Goal: Task Accomplishment & Management: Complete application form

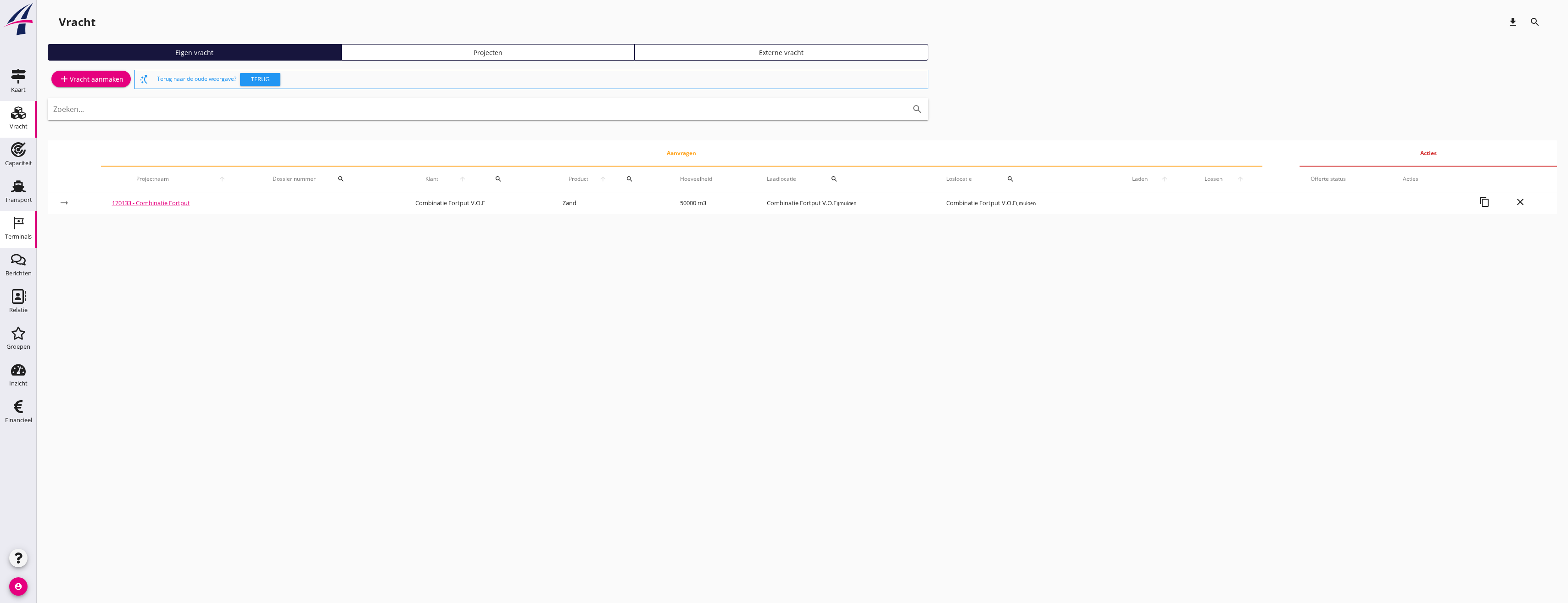
click at [14, 239] on div "Terminals" at bounding box center [18, 236] width 27 height 6
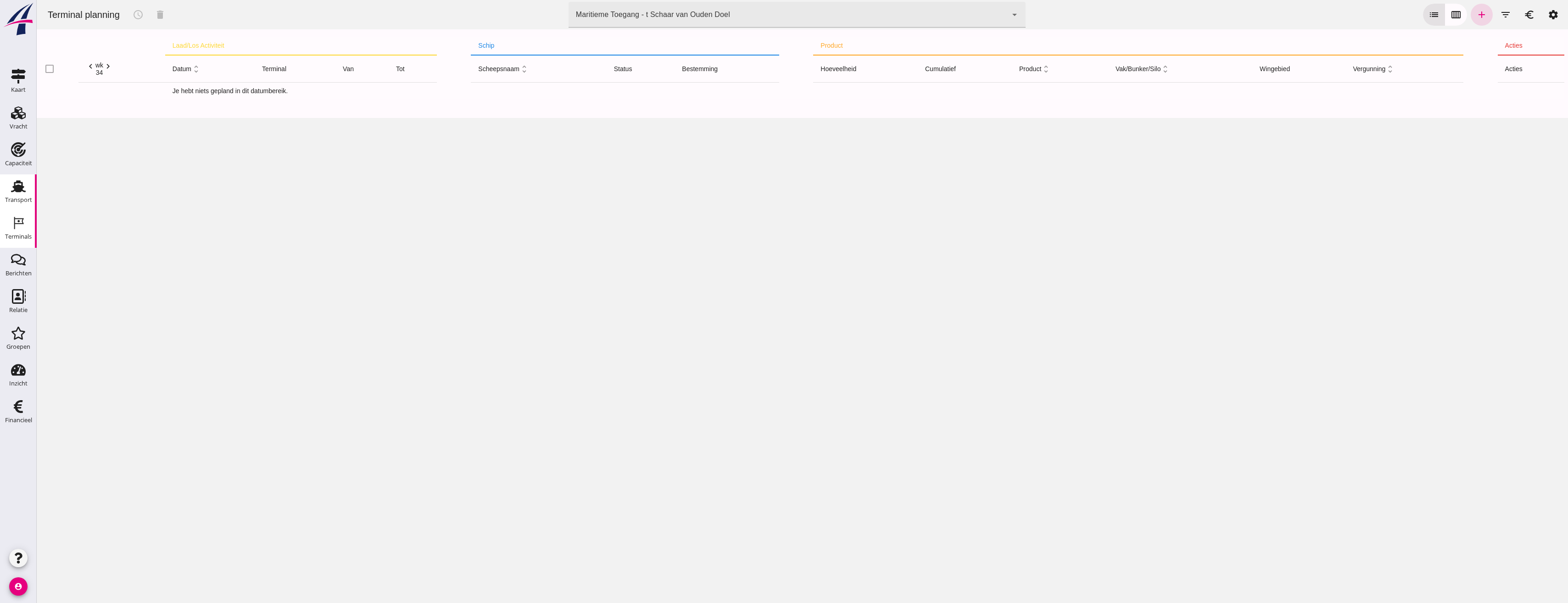
click at [31, 183] on link "Transport Transport" at bounding box center [18, 192] width 37 height 37
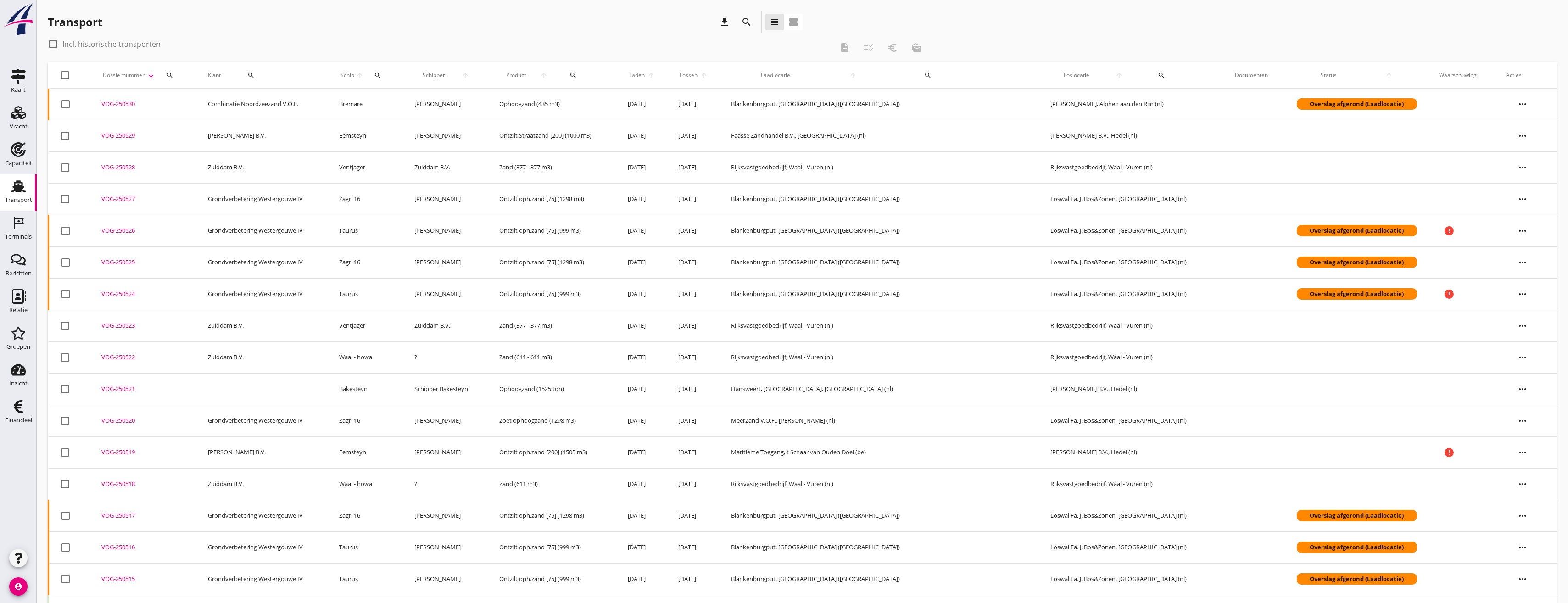
click at [1509, 266] on icon "more_horiz" at bounding box center [1522, 262] width 26 height 26
click at [1531, 378] on div "Vracht kopieeren" at bounding box center [1523, 378] width 65 height 11
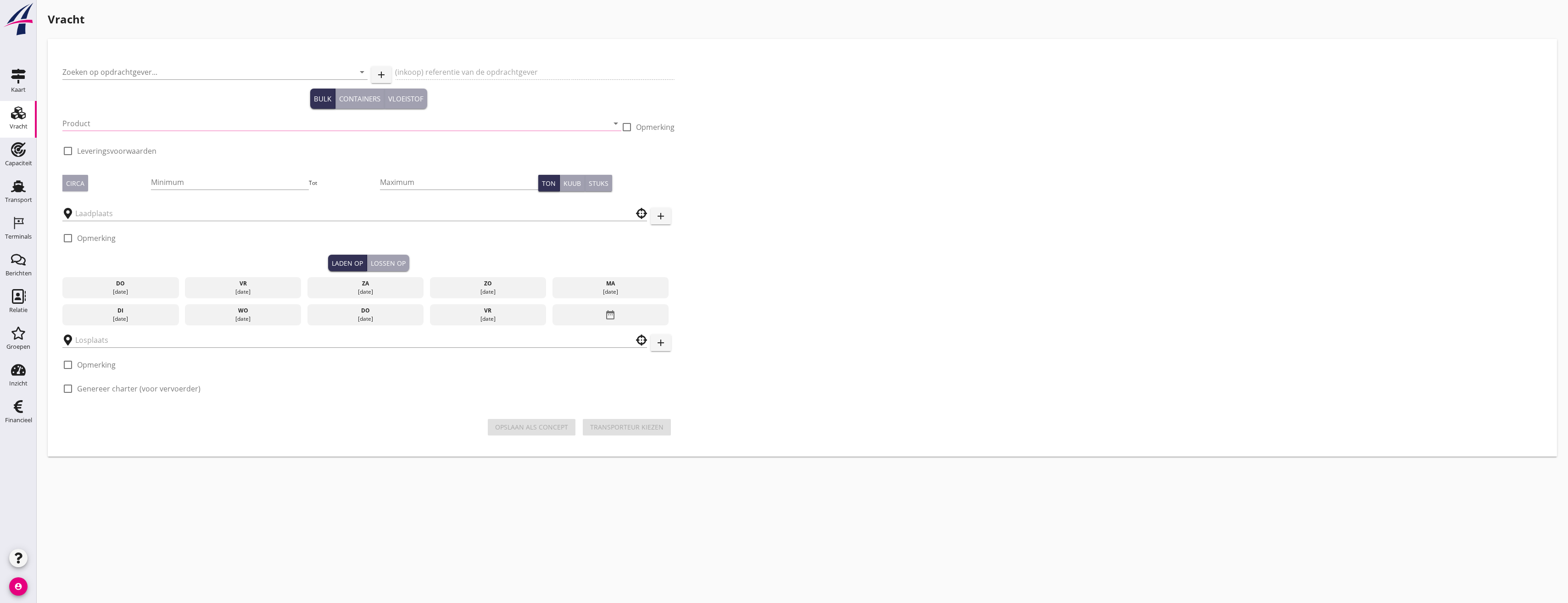
type input "Grondverbetering Westergouwe IV"
type input "Ontzilt oph.zand [75] (6120)"
type input "1298"
checkbox input "true"
type input "Blankenburgput"
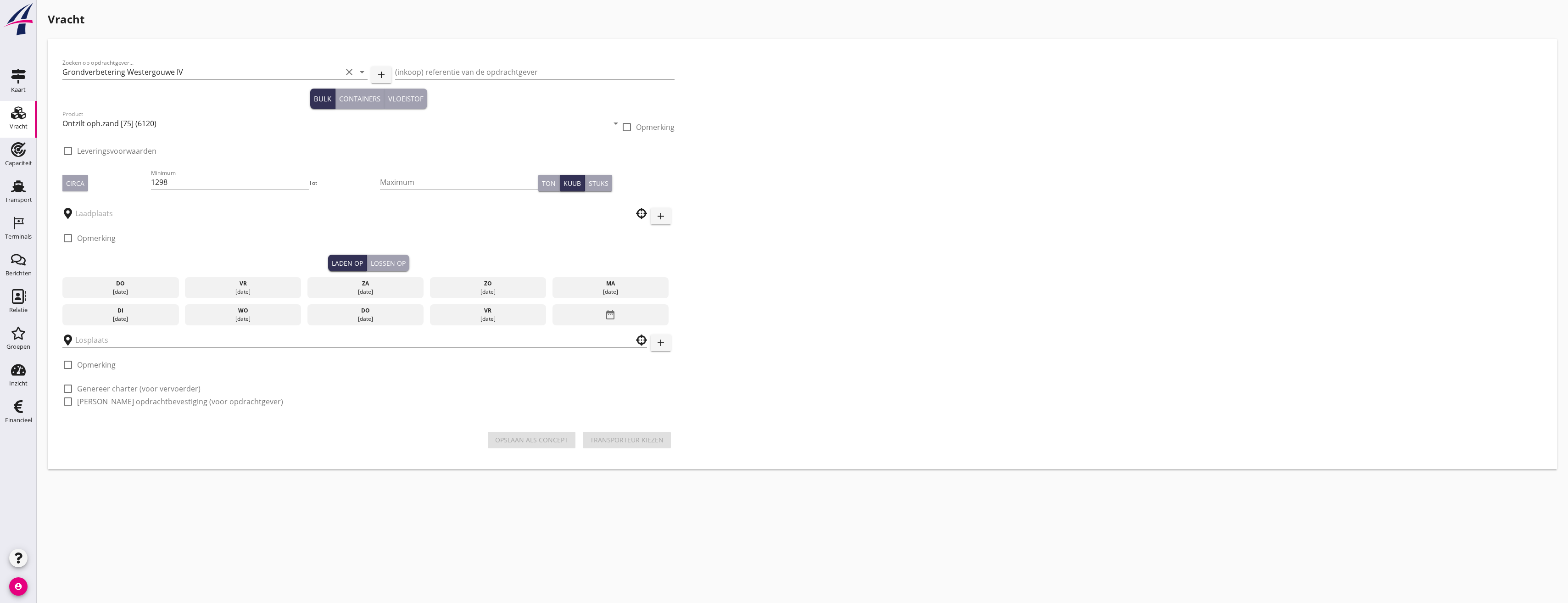
type input "Loswal Fa. J. Bos&Zonen"
checkbox input "true"
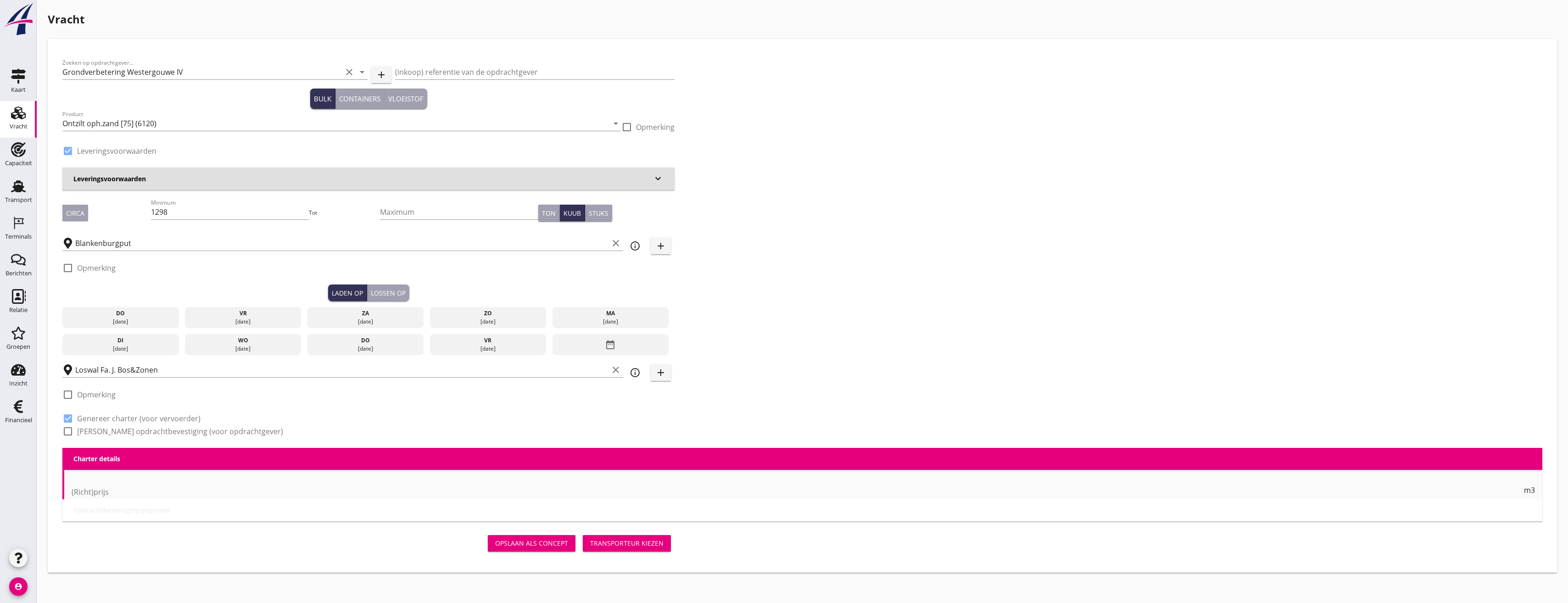
type input "2.2"
radio input "false"
click at [229, 310] on div "vr" at bounding box center [243, 313] width 112 height 9
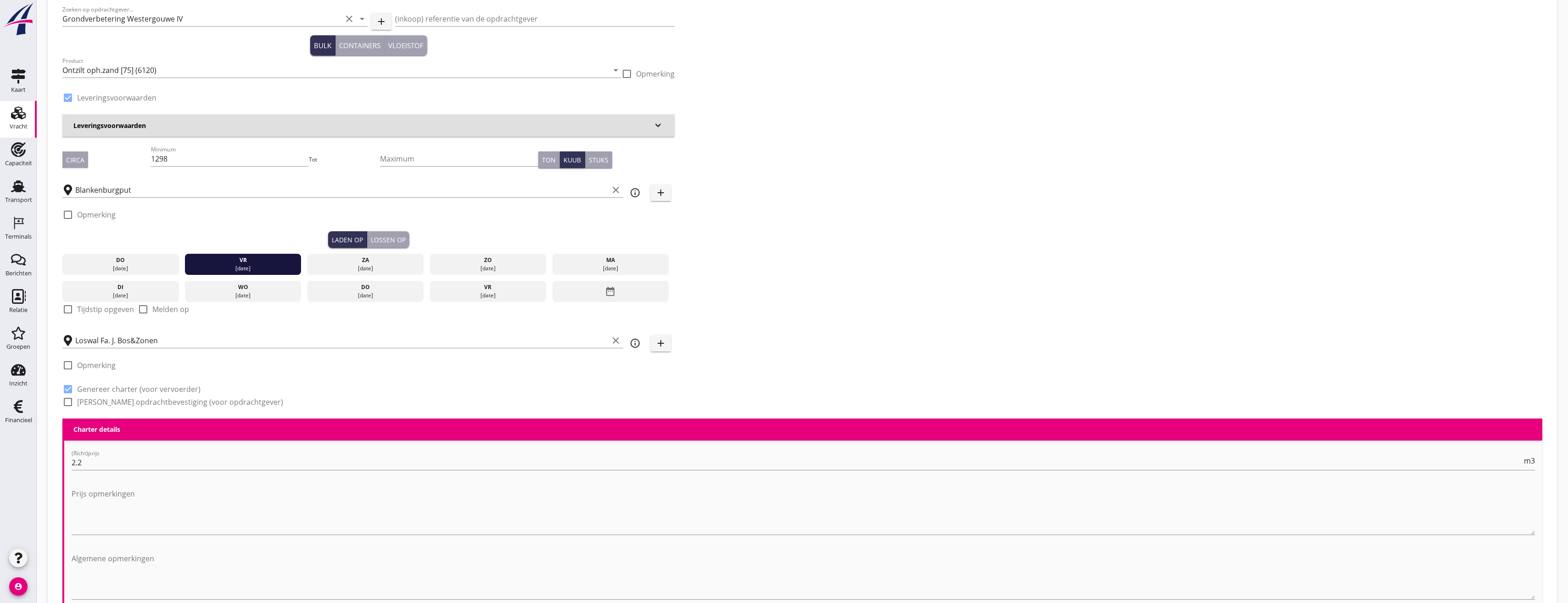
scroll to position [184, 0]
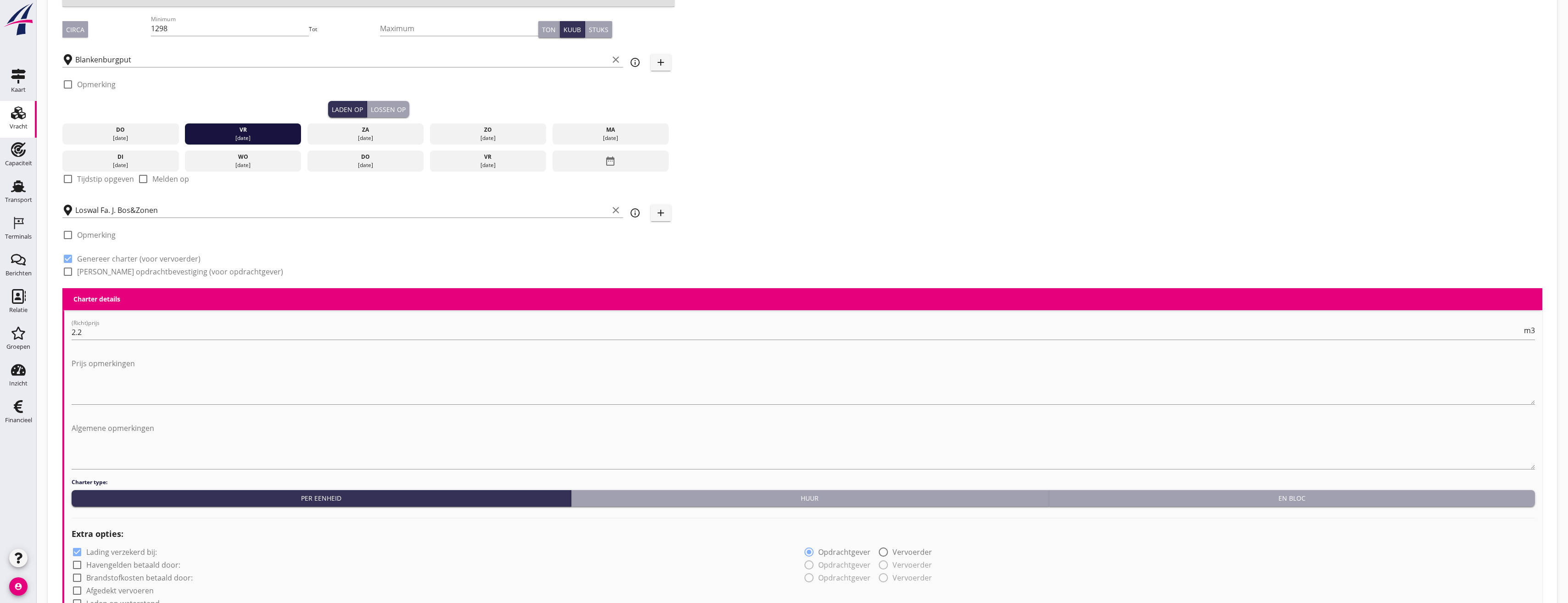
click at [387, 104] on div "Lossen op" at bounding box center [388, 109] width 35 height 9
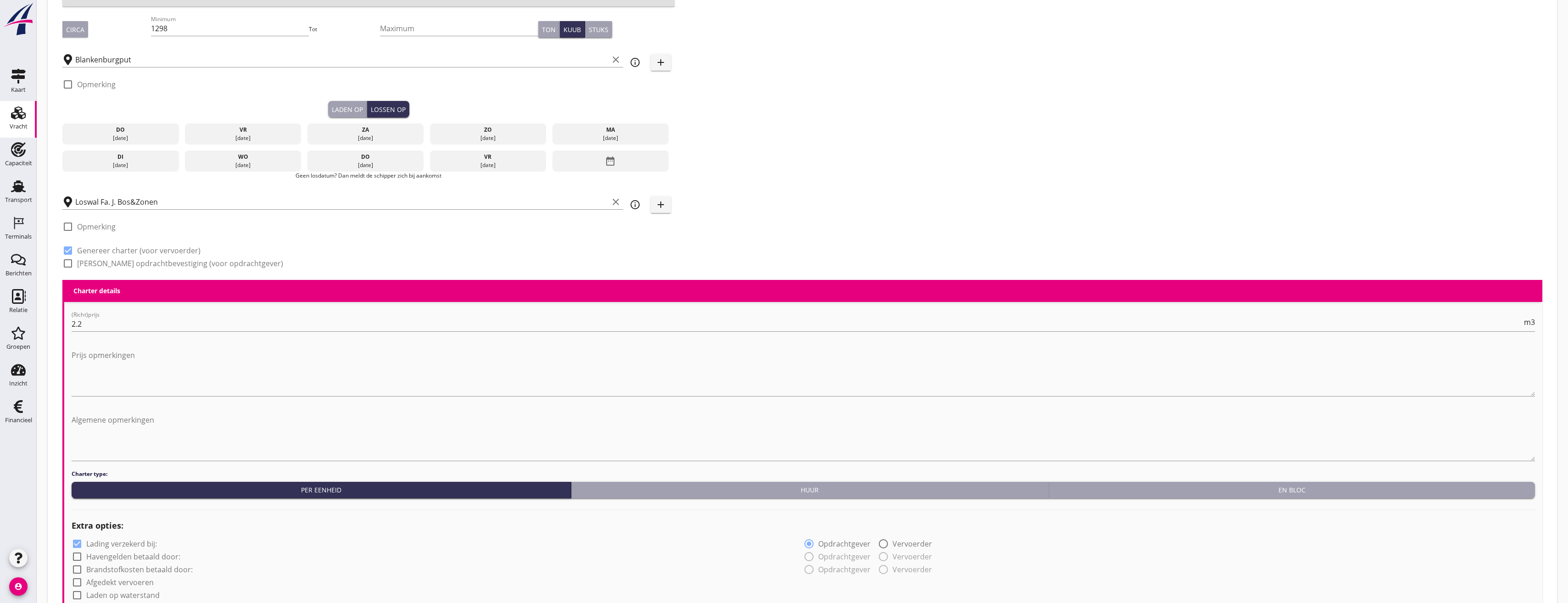
click at [608, 136] on div "[DATE]" at bounding box center [611, 137] width 112 height 9
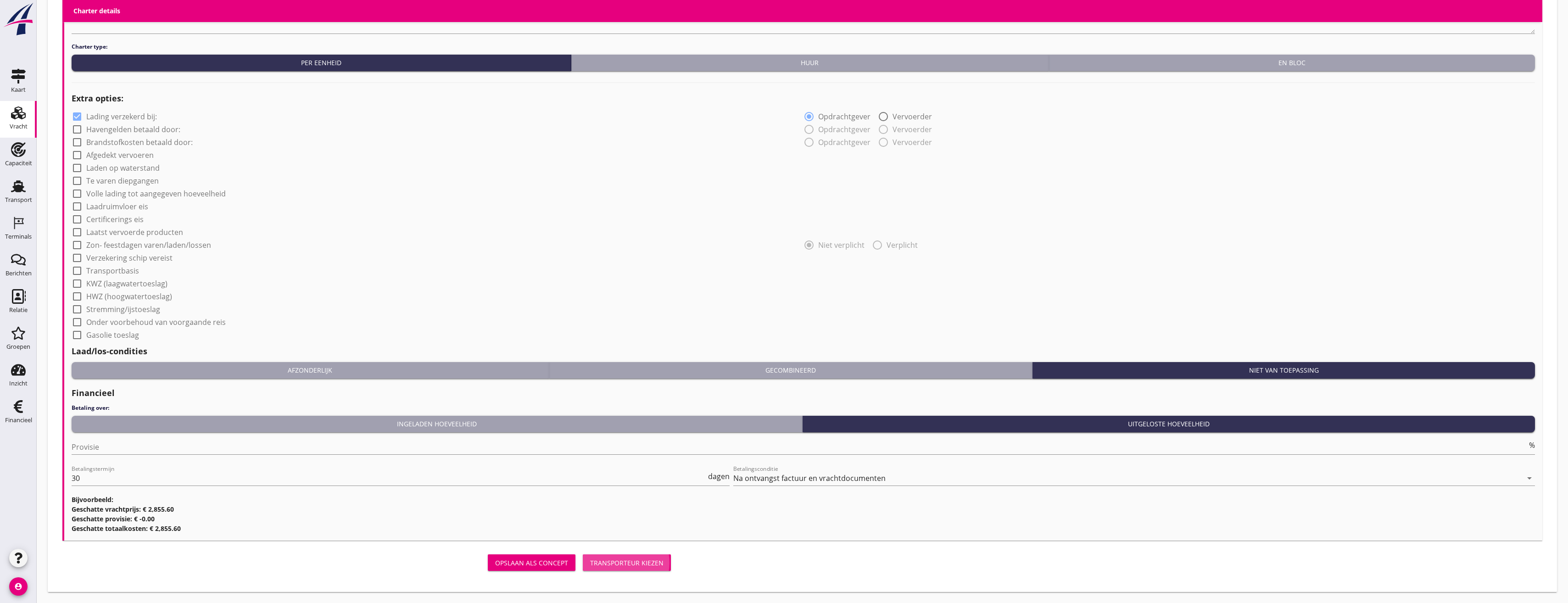
click at [621, 564] on div "Transporteur kiezen" at bounding box center [626, 563] width 73 height 9
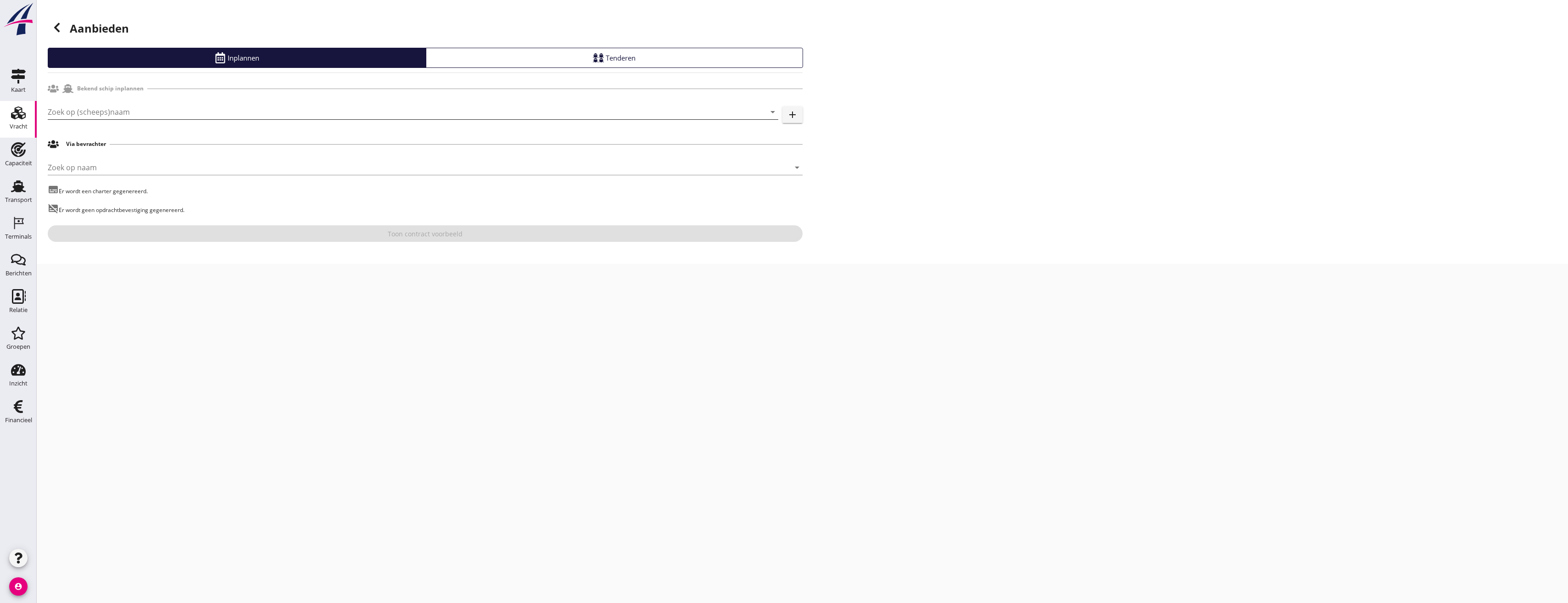
click at [95, 110] on input "Zoek op (scheeps)naam" at bounding box center [399, 111] width 704 height 14
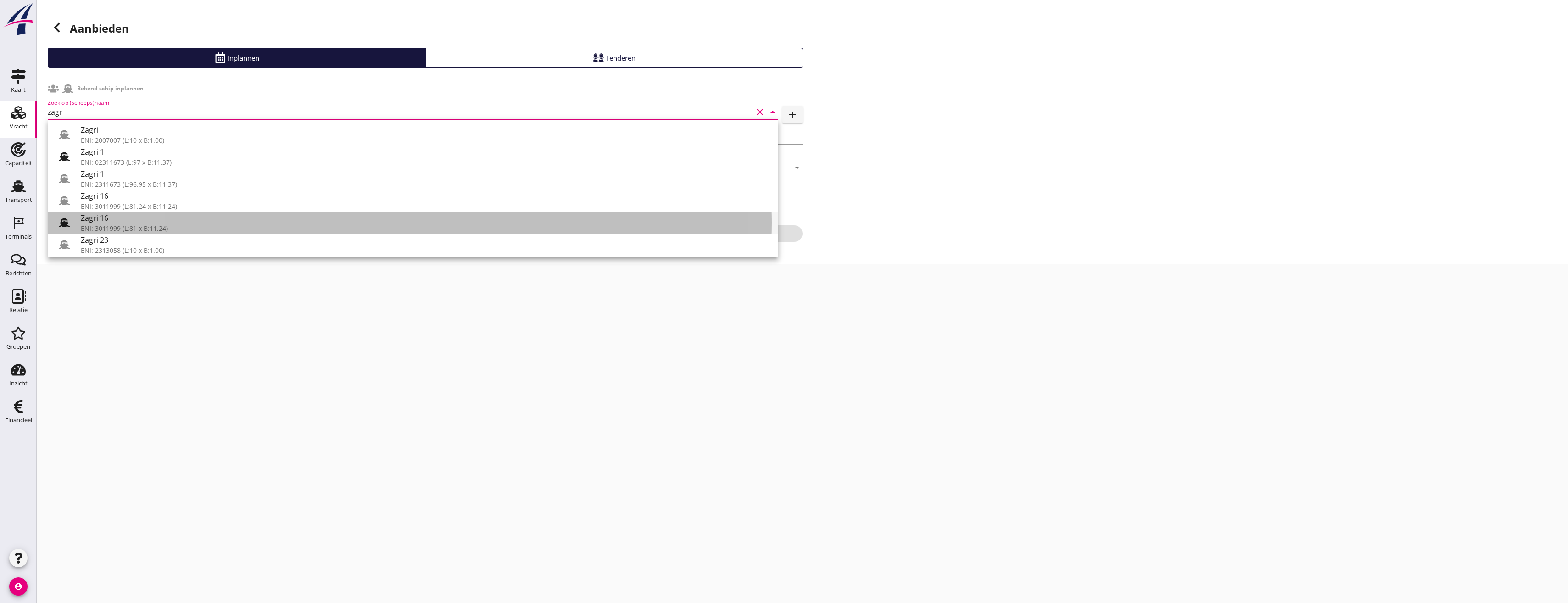
click at [94, 216] on div "Zagri 16" at bounding box center [426, 218] width 690 height 11
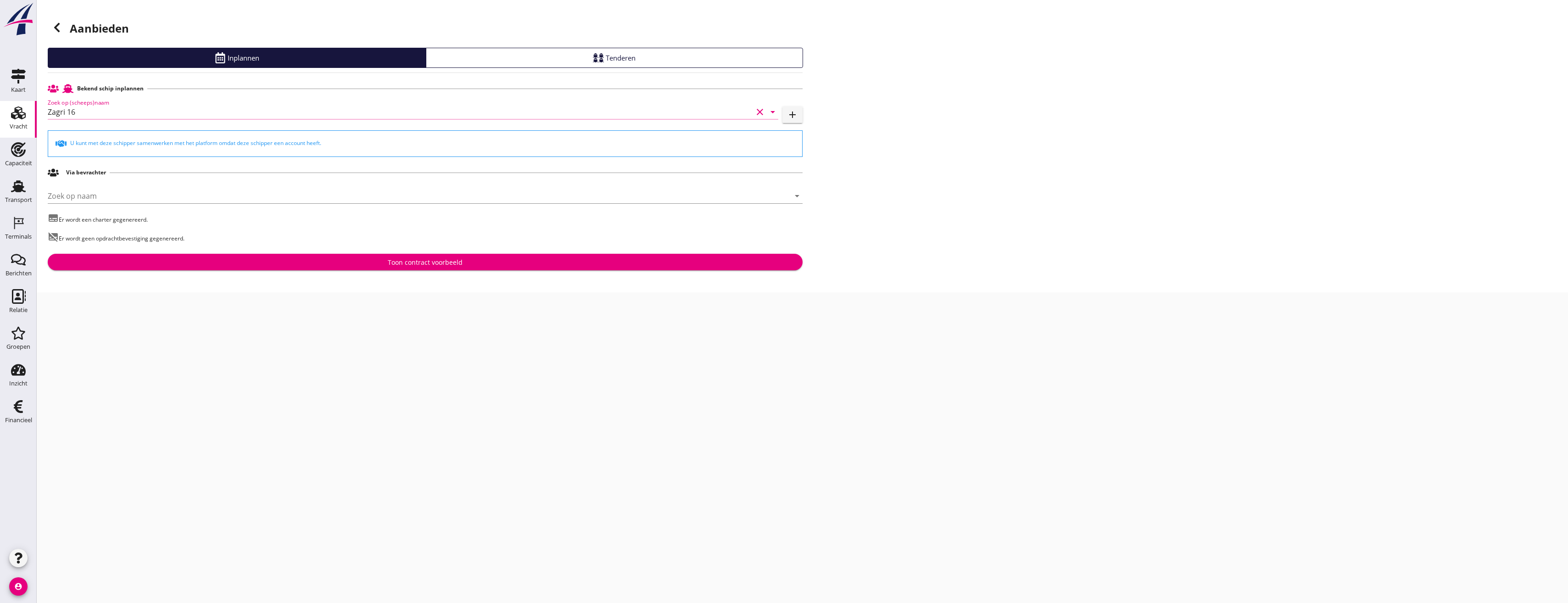
type input "Zagri 16"
click at [287, 260] on div "Toon contract voorbeeld" at bounding box center [425, 263] width 740 height 9
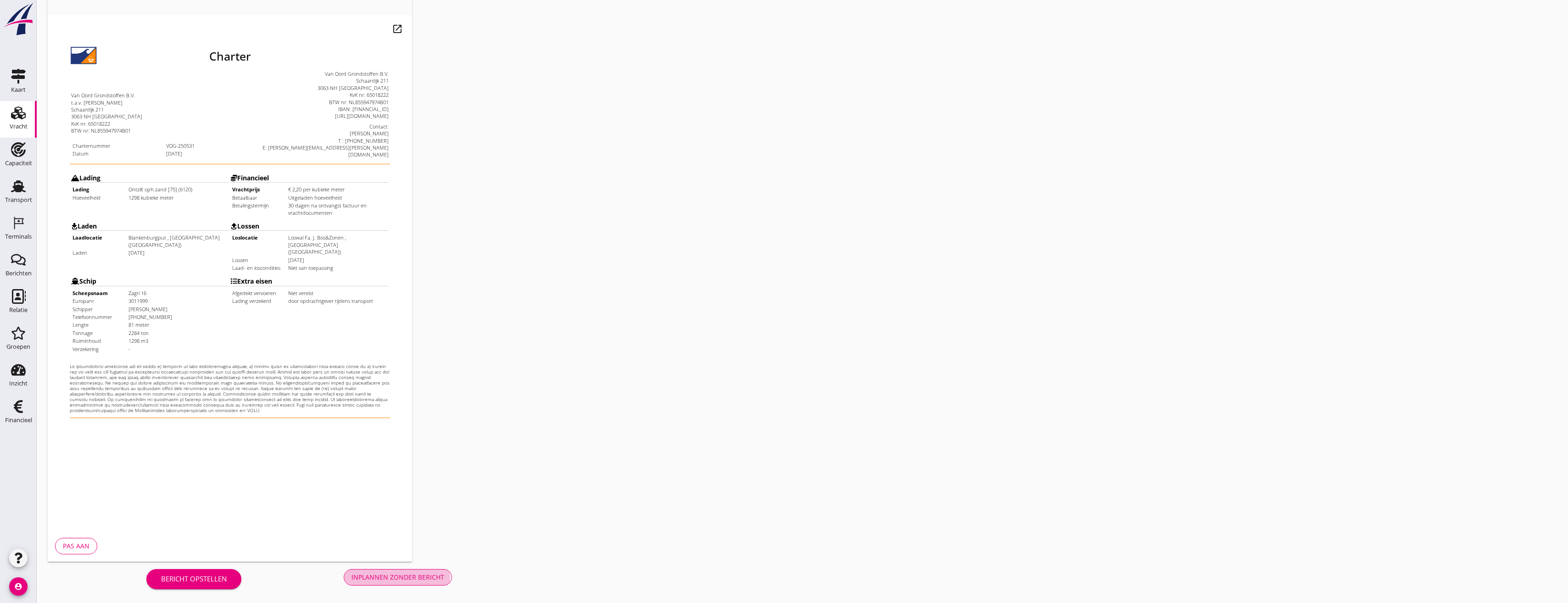
click at [415, 569] on button "Inplannen zonder bericht" at bounding box center [398, 576] width 108 height 16
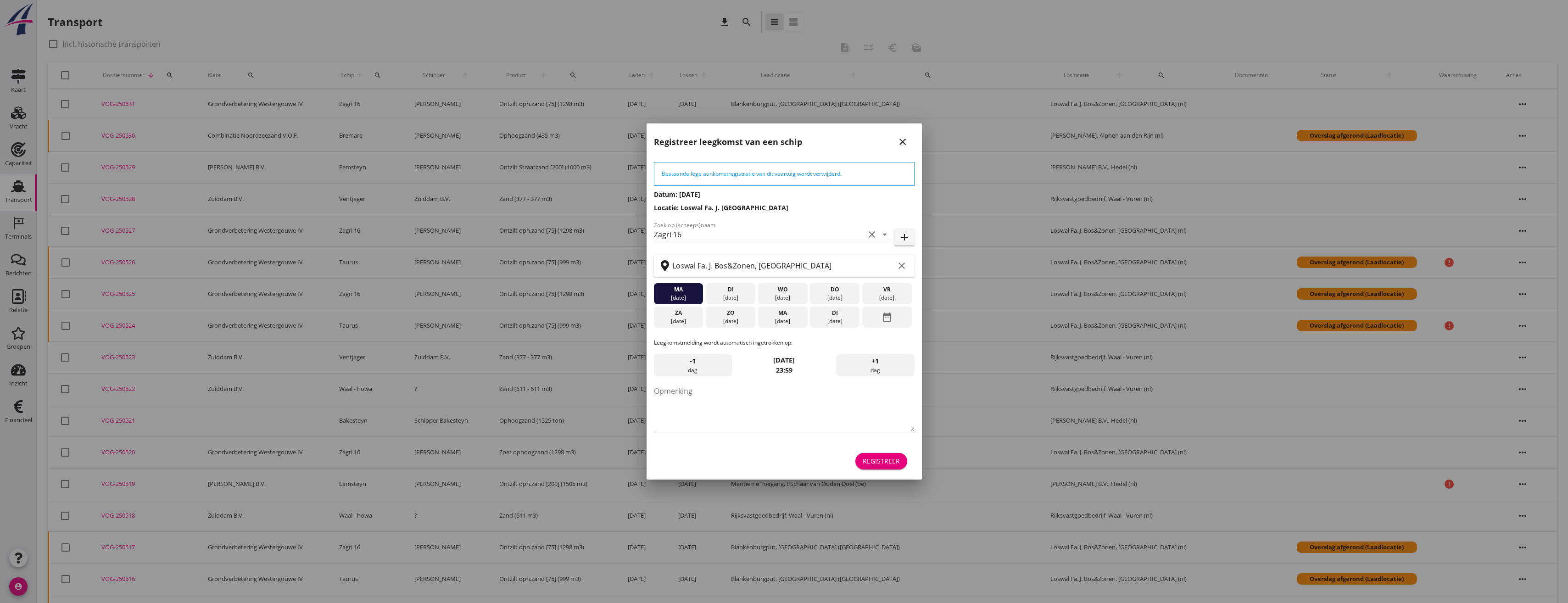
click at [888, 457] on div "Registreer" at bounding box center [881, 461] width 37 height 9
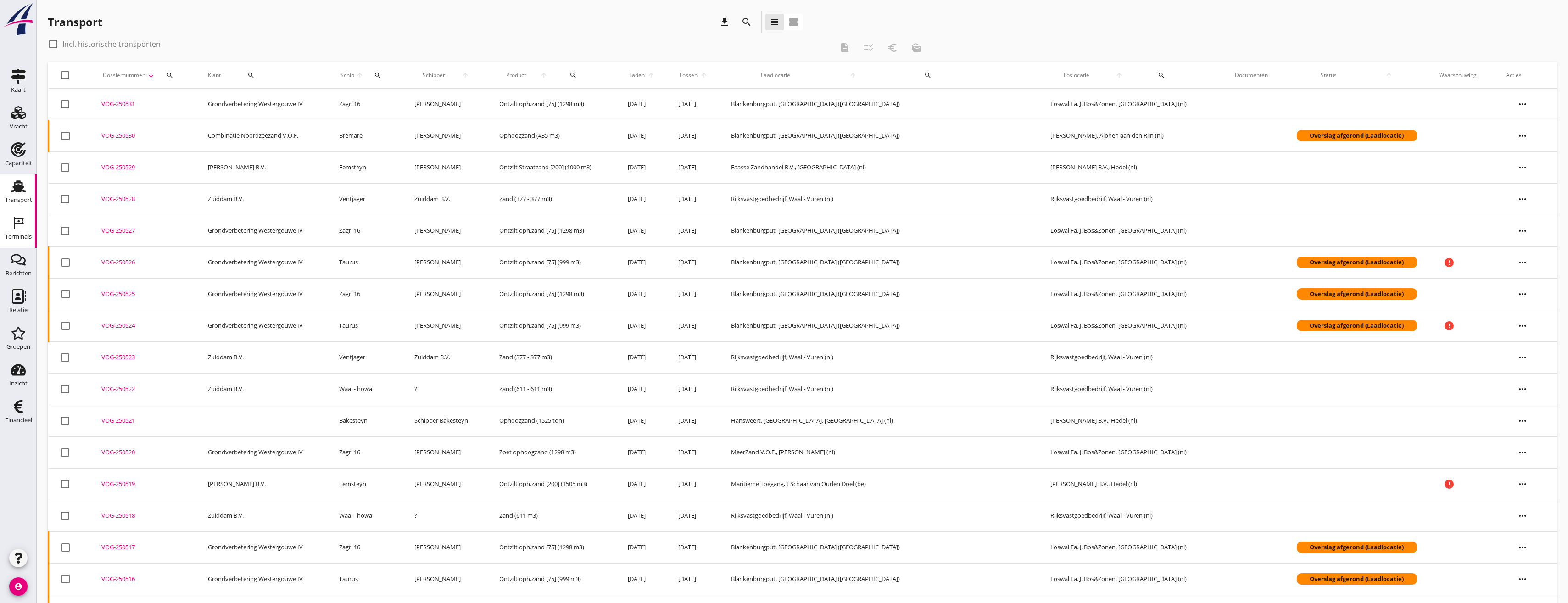
click at [9, 228] on div "Terminals" at bounding box center [18, 222] width 22 height 14
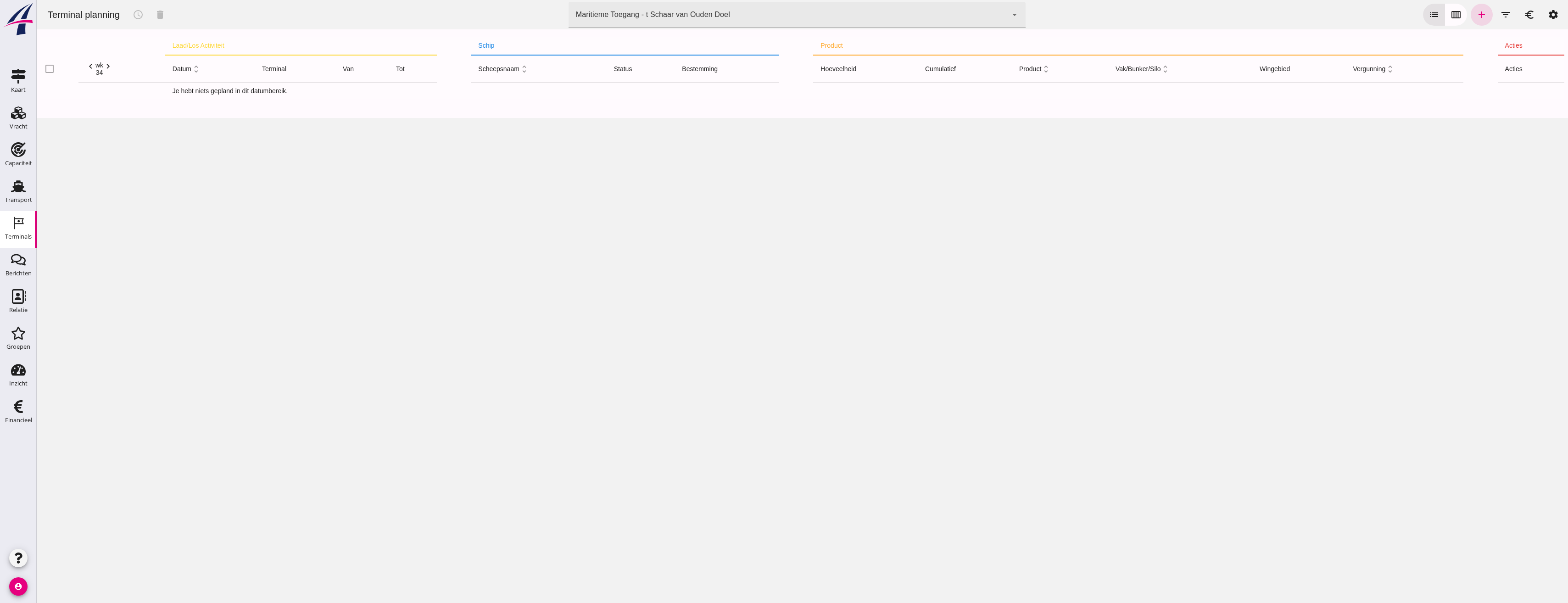
click div "Maritieme Toegang - t Schaar van Ouden Doel 453b08e2-5afb-49e8-a076-b9bc6000f457"
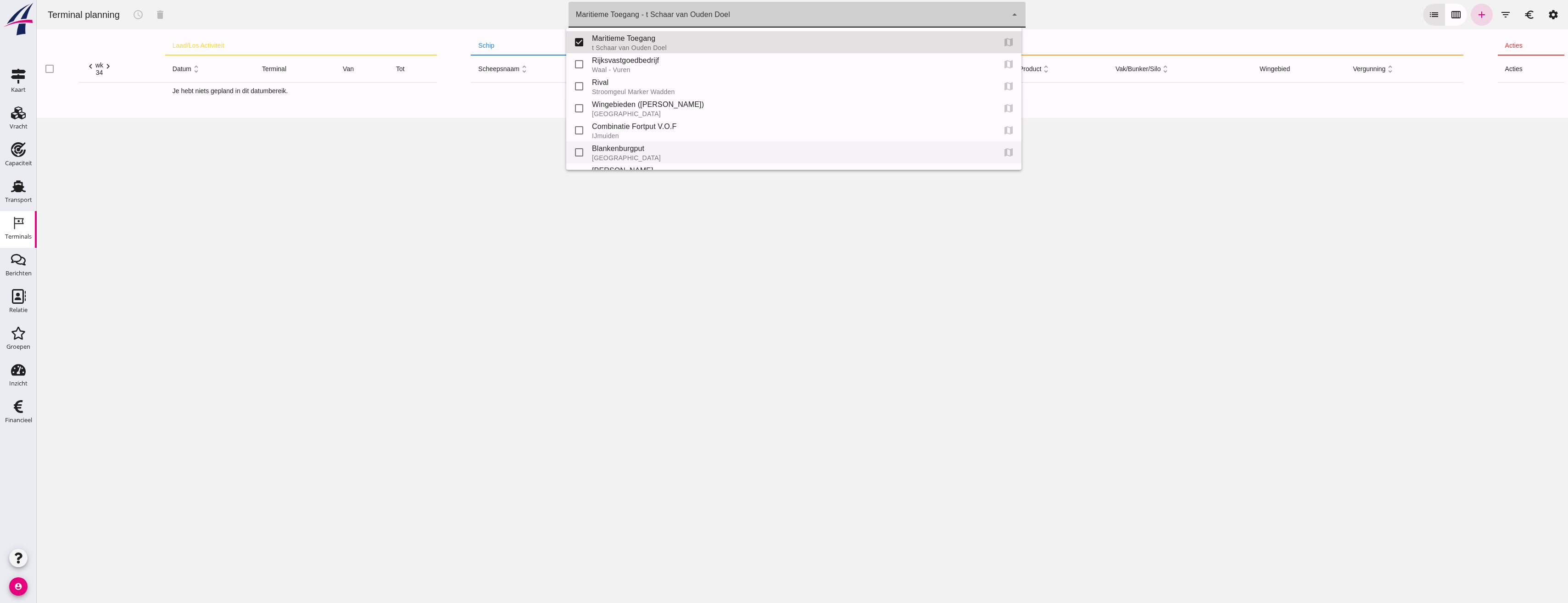
click div "check_box_outline_blank Blankenburgput Rotterdam map"
type input "e6c78bfd-e3f1-4bb9-b01e-b37ce3668b52"
checkbox input "false"
checkbox input "true"
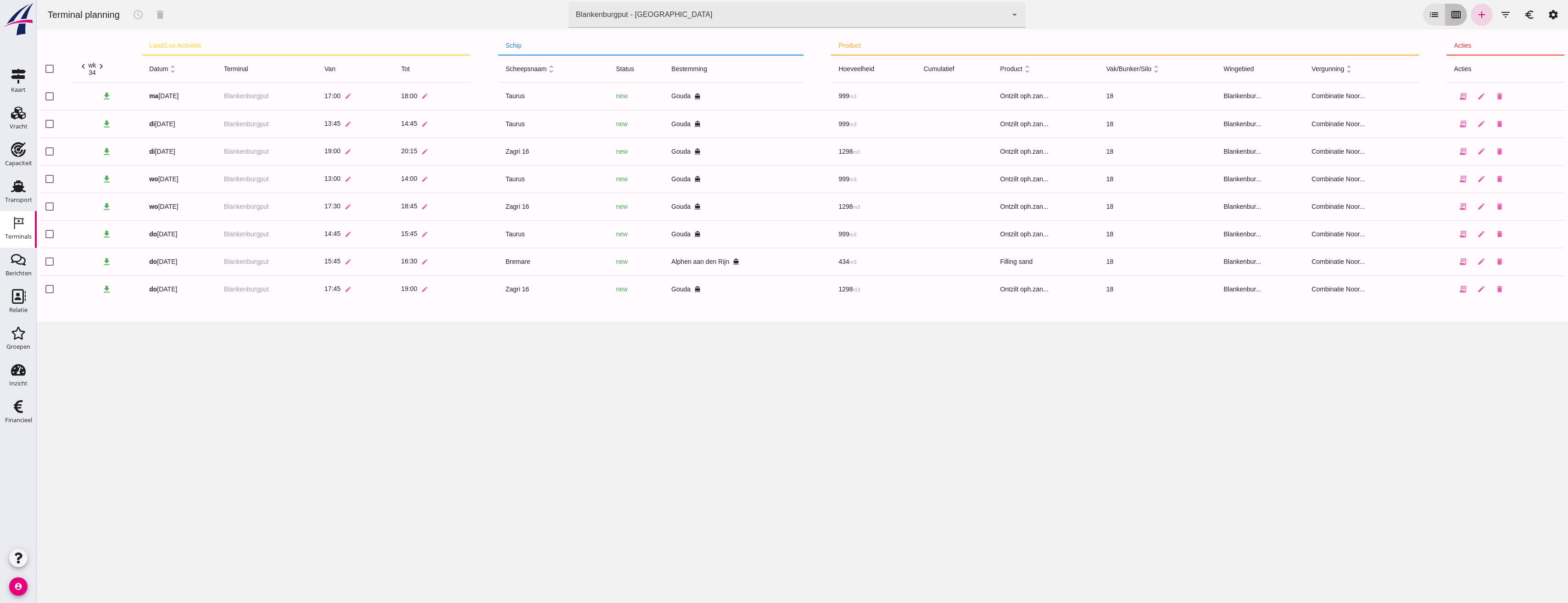
click button "calendar_view_week"
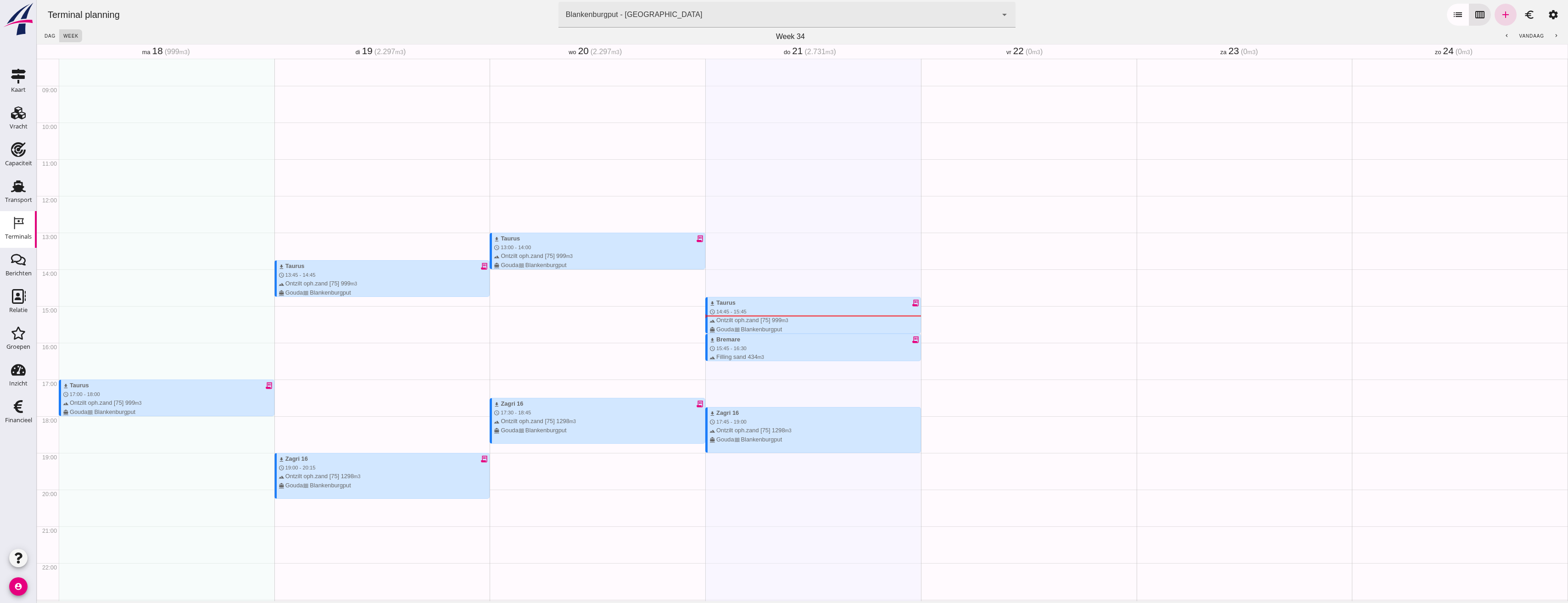
scroll to position [338, 0]
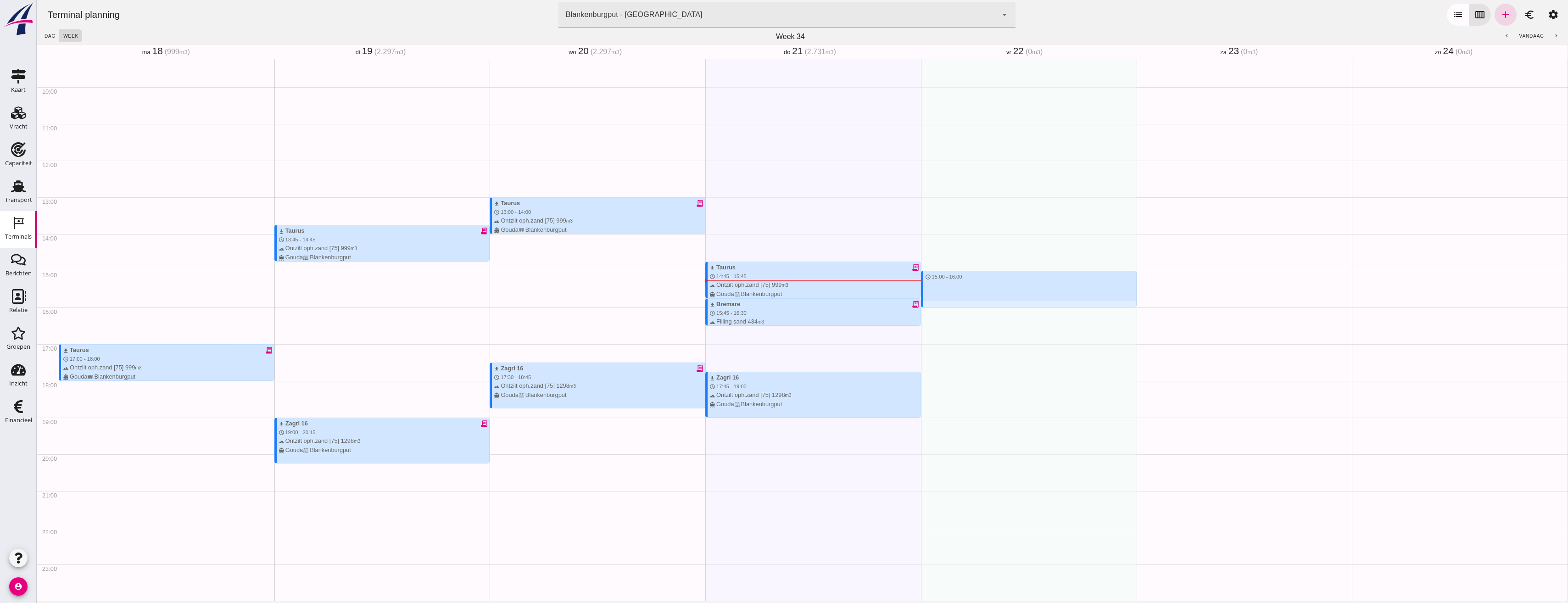
drag, startPoint x: 1010, startPoint y: 272, endPoint x: 1027, endPoint y: 306, distance: 38.0
click at [1027, 306] on div "schedule 15:00 - 16:00" at bounding box center [1028, 160] width 215 height 881
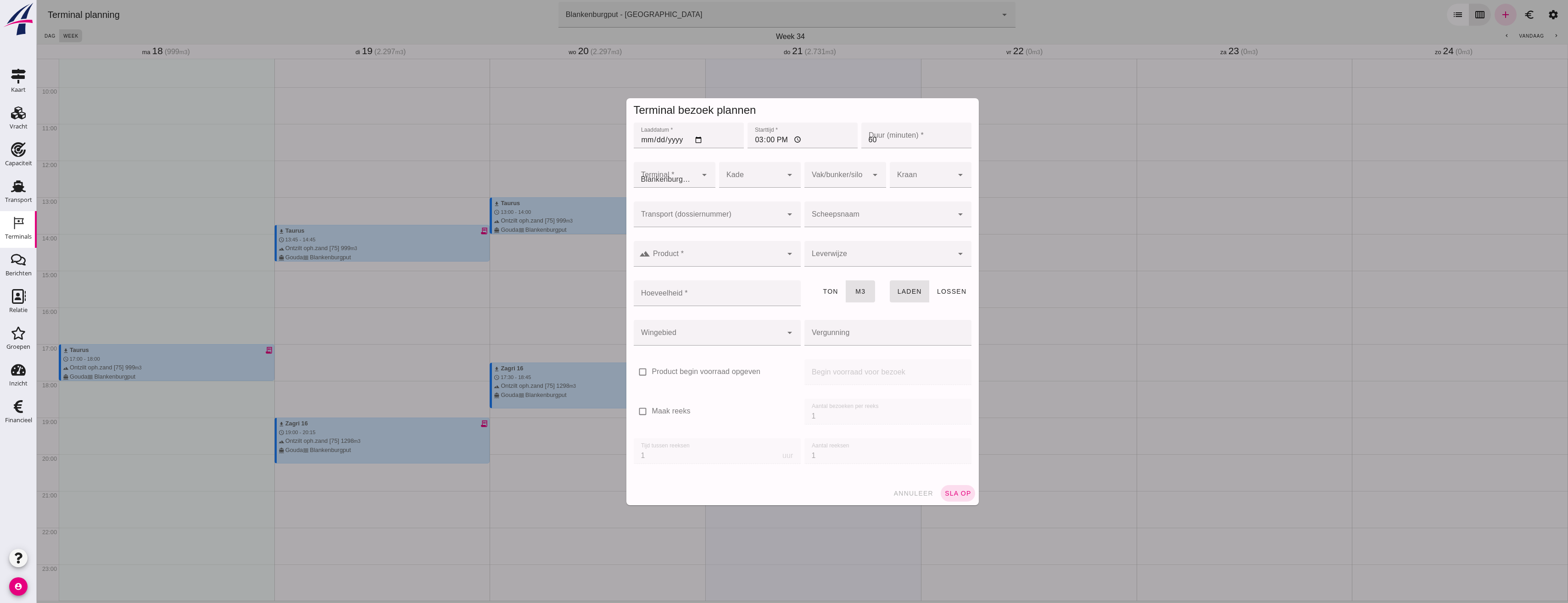
type input "Combinatie Noordzeezand V.O.F."
click div
click at [685, 237] on div "VOG -250531" at bounding box center [713, 242] width 153 height 11
type input "VOG-250531"
type input "franco_on_shore"
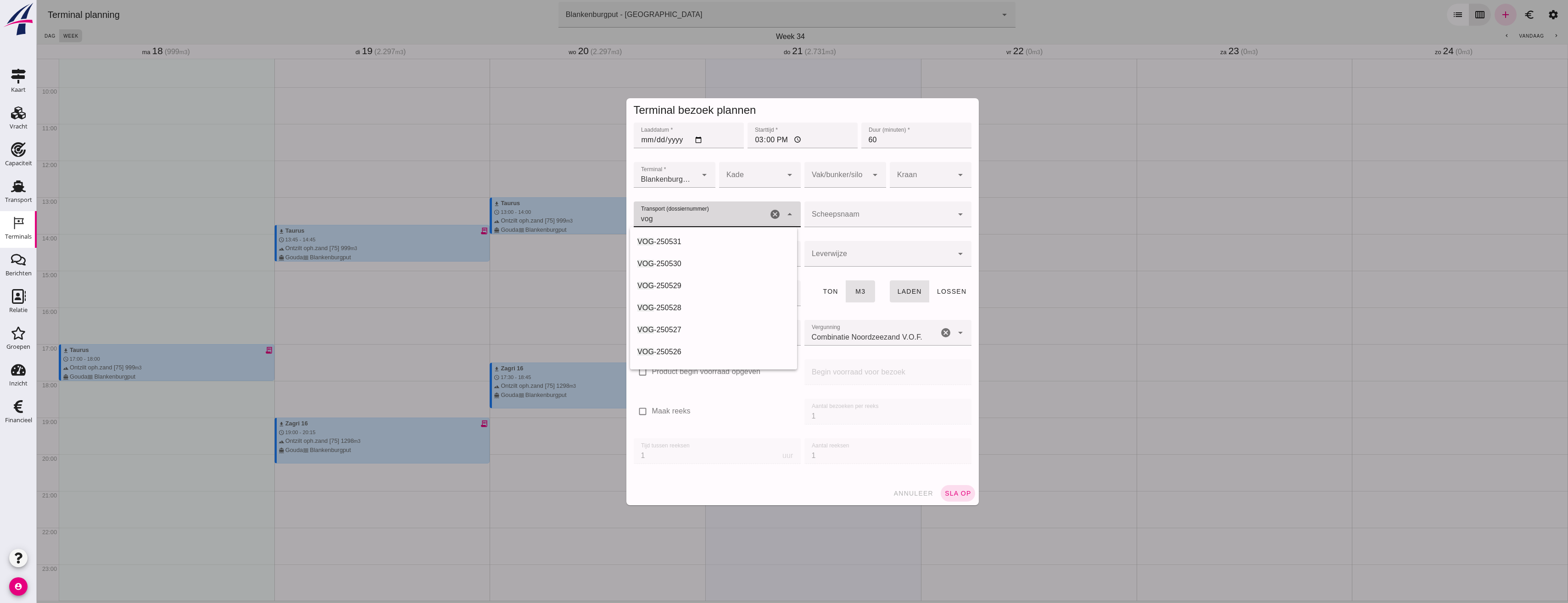
type input "1298"
type input "VOG-250531"
click div
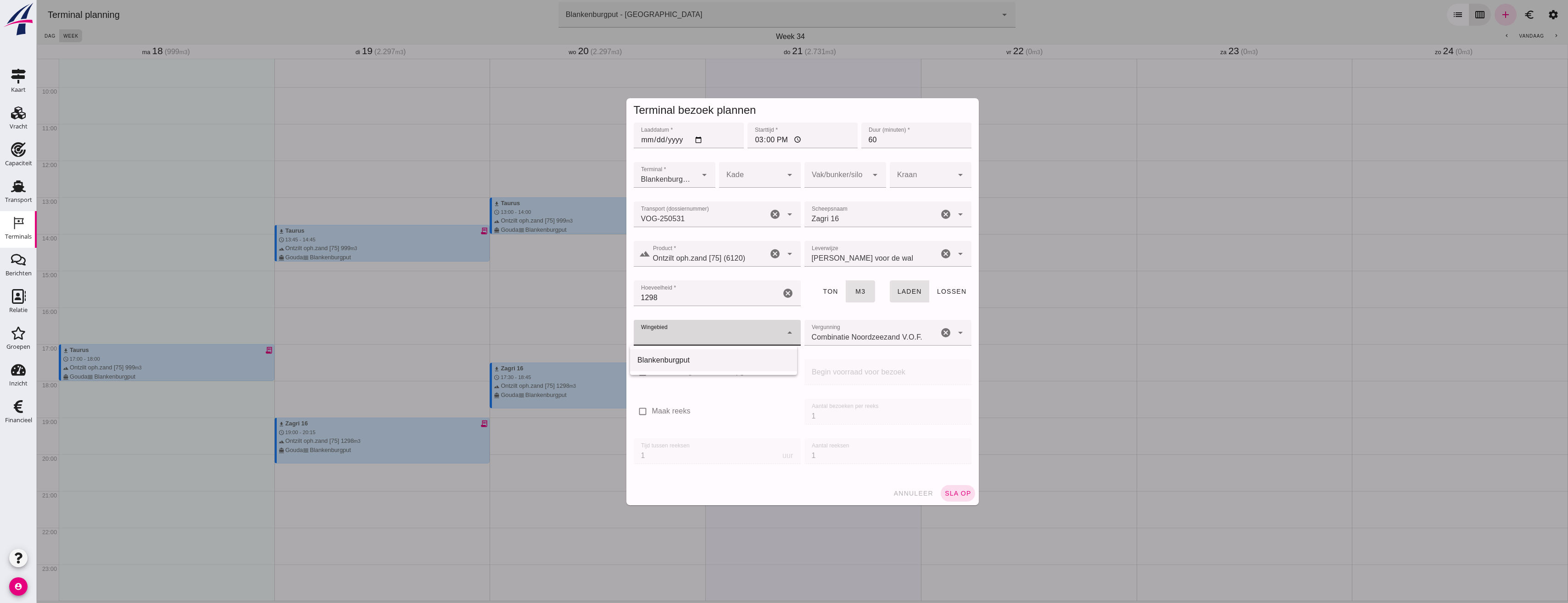
click div "Blankenburgput"
type input "333"
click div
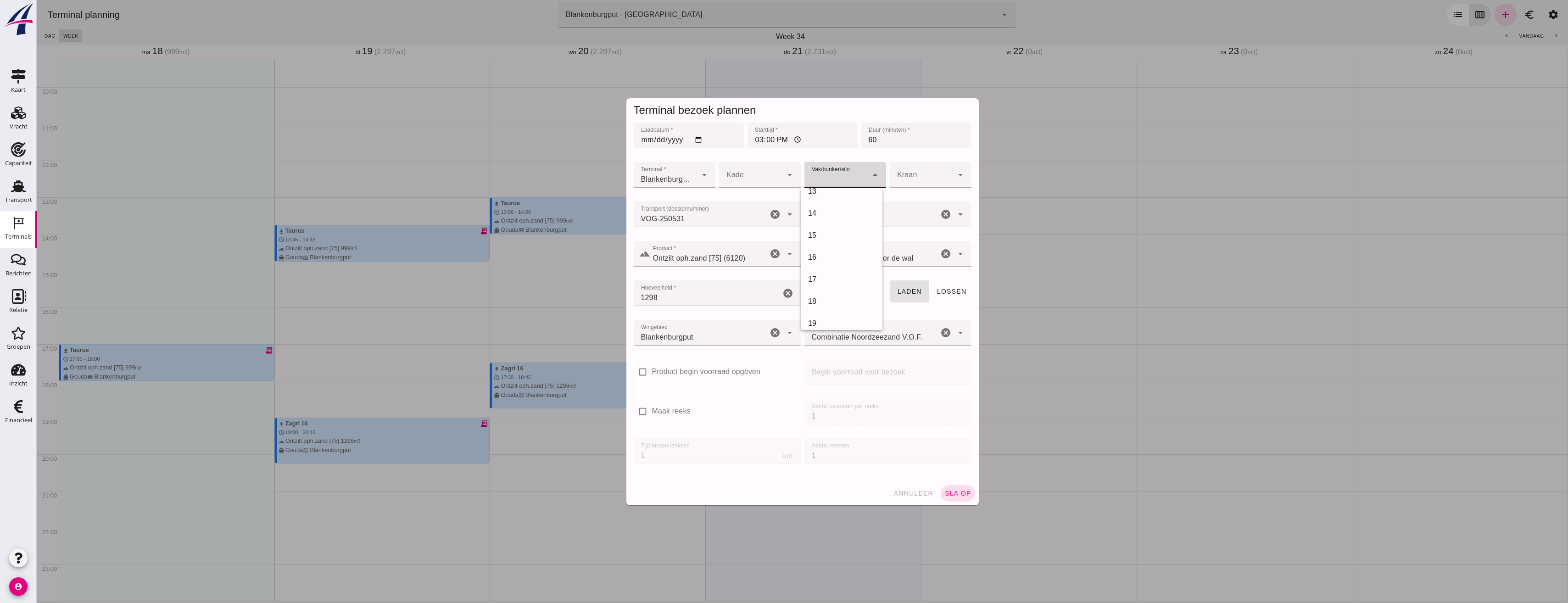
scroll to position [321, 0]
click at [829, 254] on div "18" at bounding box center [841, 256] width 67 height 11
type input "366"
click button "sla op"
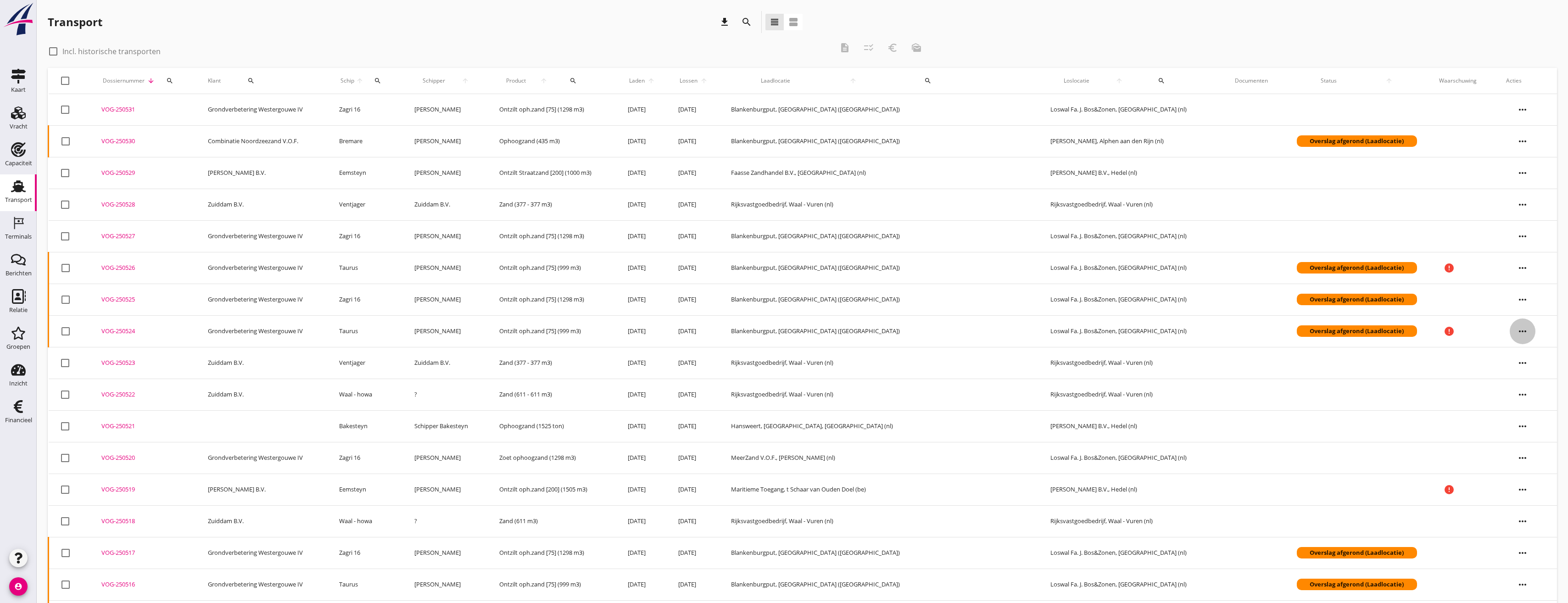
click at [1514, 326] on icon "more_horiz" at bounding box center [1522, 331] width 26 height 26
click at [1530, 445] on div "Vracht kopieeren" at bounding box center [1523, 448] width 65 height 11
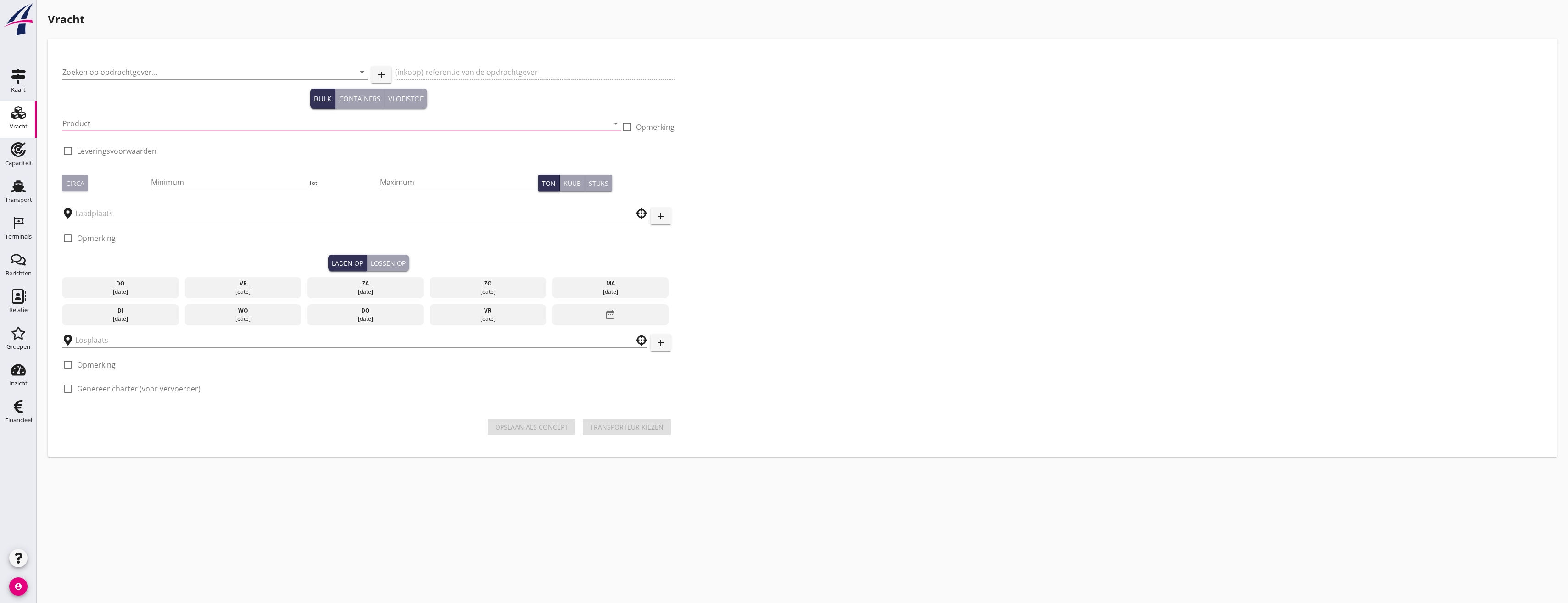
type input "Grondverbetering Westergouwe IV"
type input "Ontzilt oph.zand [75] (6120)"
type input "999"
checkbox input "true"
type input "Blankenburgput"
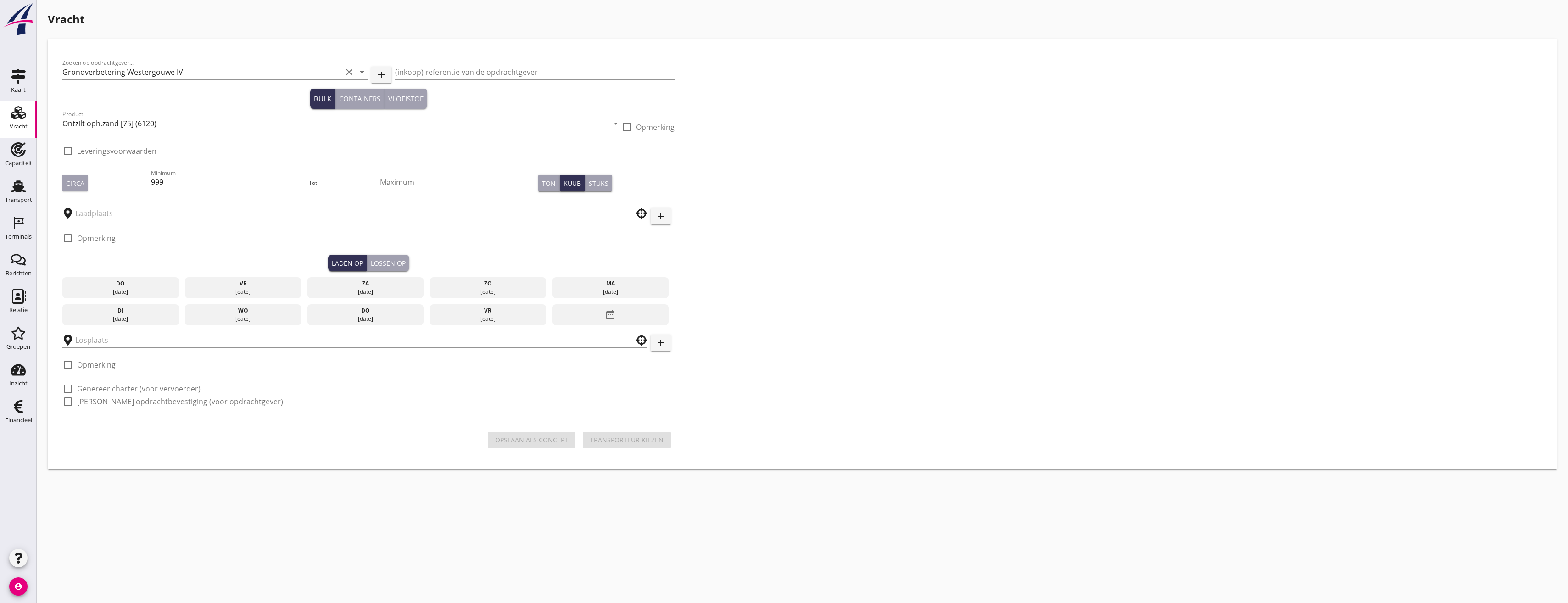
type input "Loswal Fa. J. Bos&Zonen"
checkbox input "true"
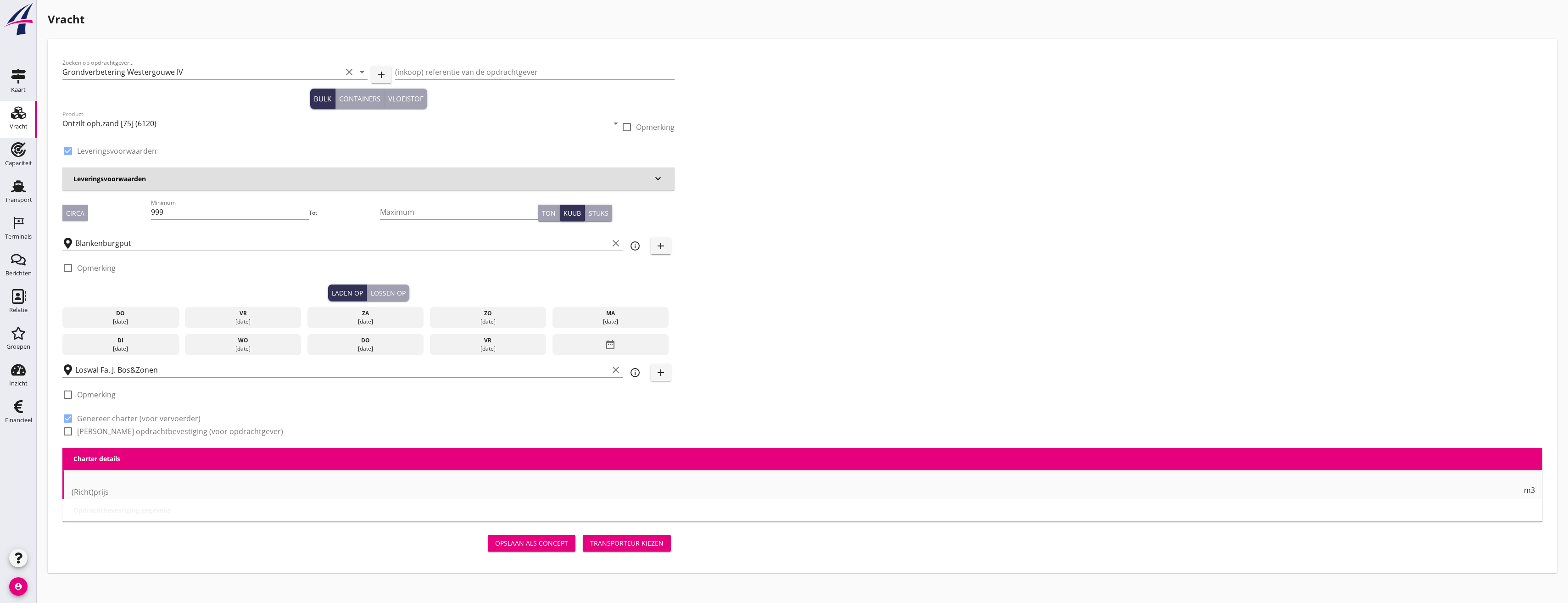
type input "2.2"
radio input "false"
click at [587, 316] on div "ma" at bounding box center [611, 313] width 112 height 9
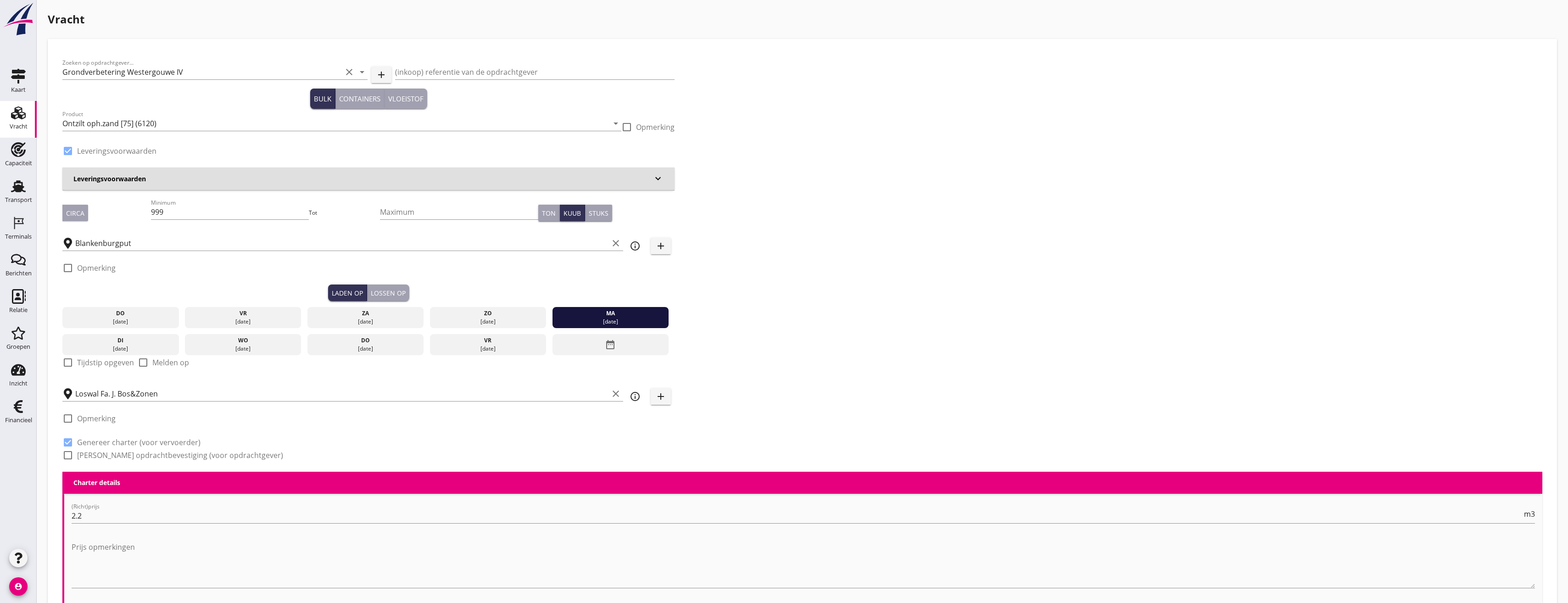
click at [392, 289] on div "Lossen op" at bounding box center [388, 293] width 35 height 9
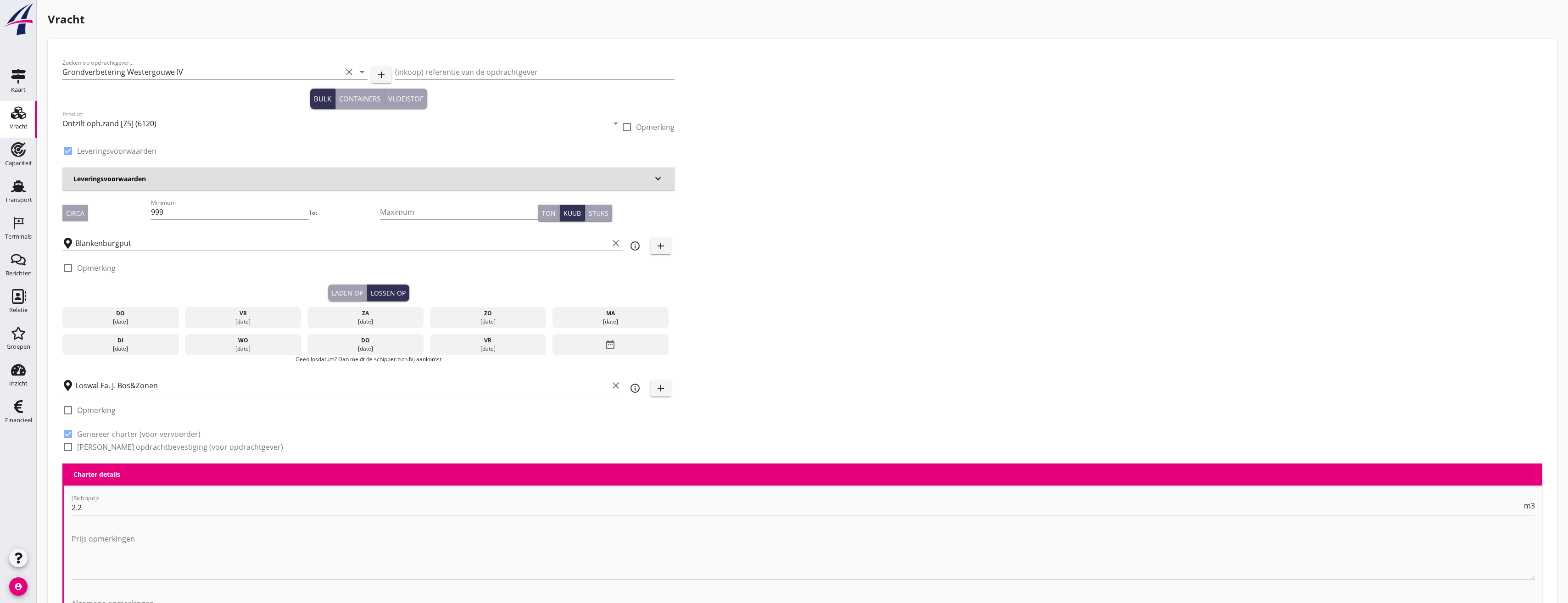
click at [141, 348] on div "[DATE]" at bounding box center [120, 348] width 112 height 9
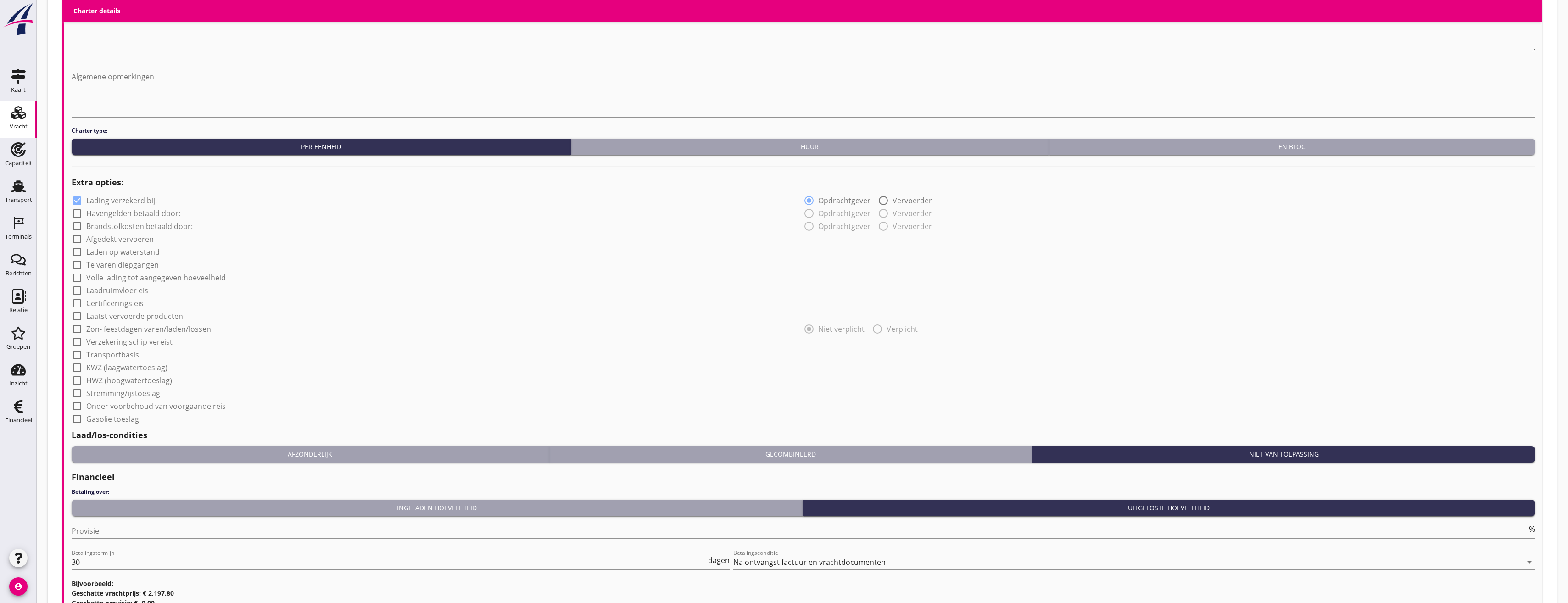
scroll to position [634, 0]
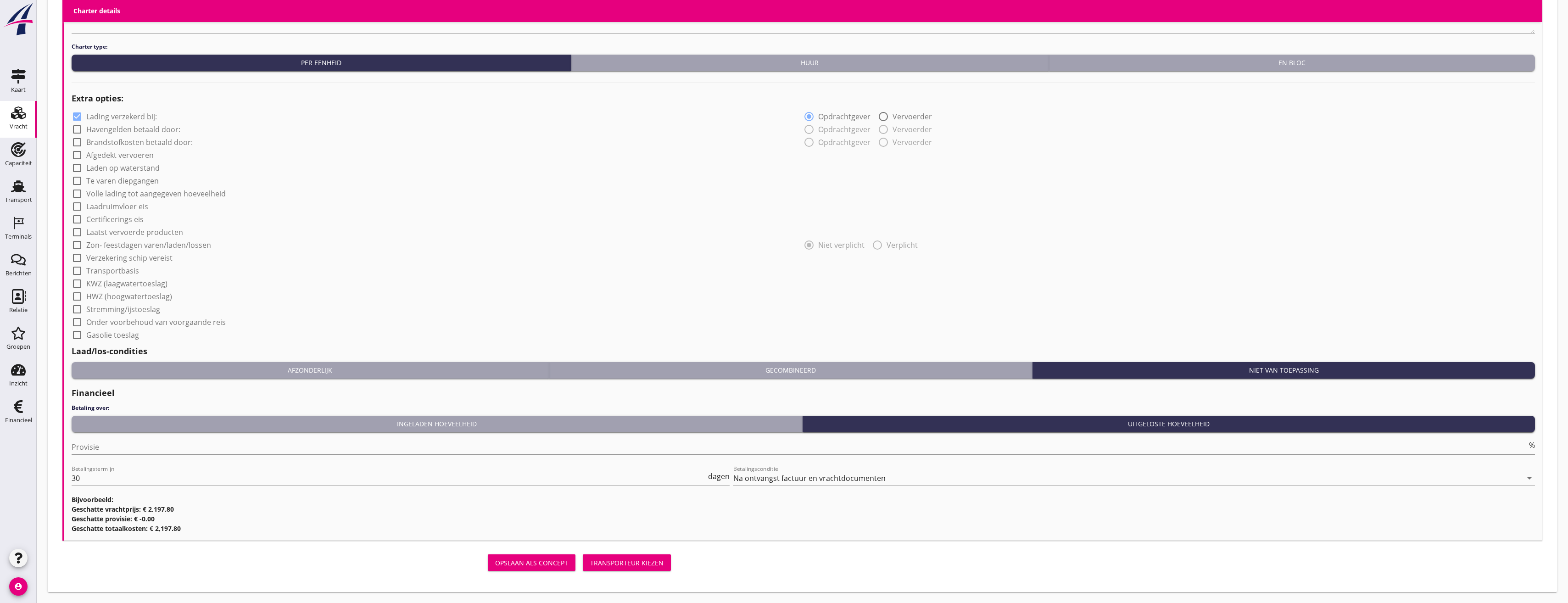
click at [651, 560] on div "Transporteur kiezen" at bounding box center [626, 563] width 73 height 9
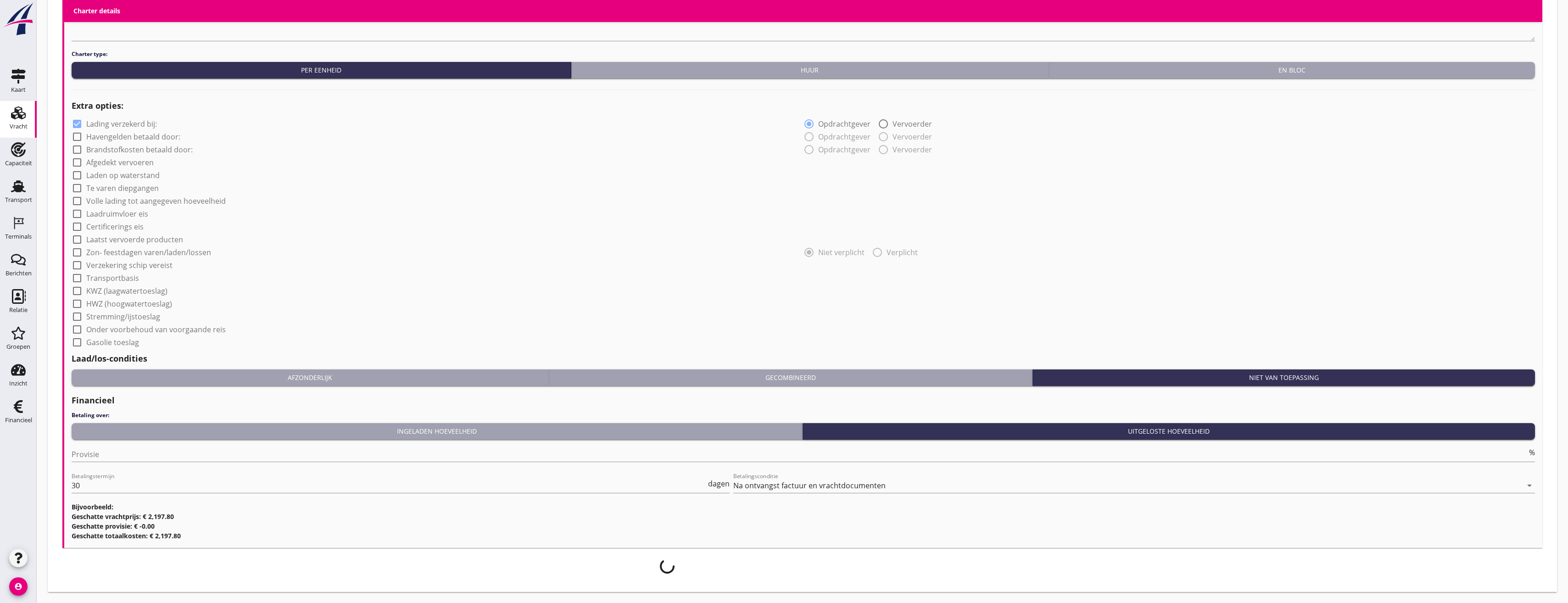
scroll to position [628, 0]
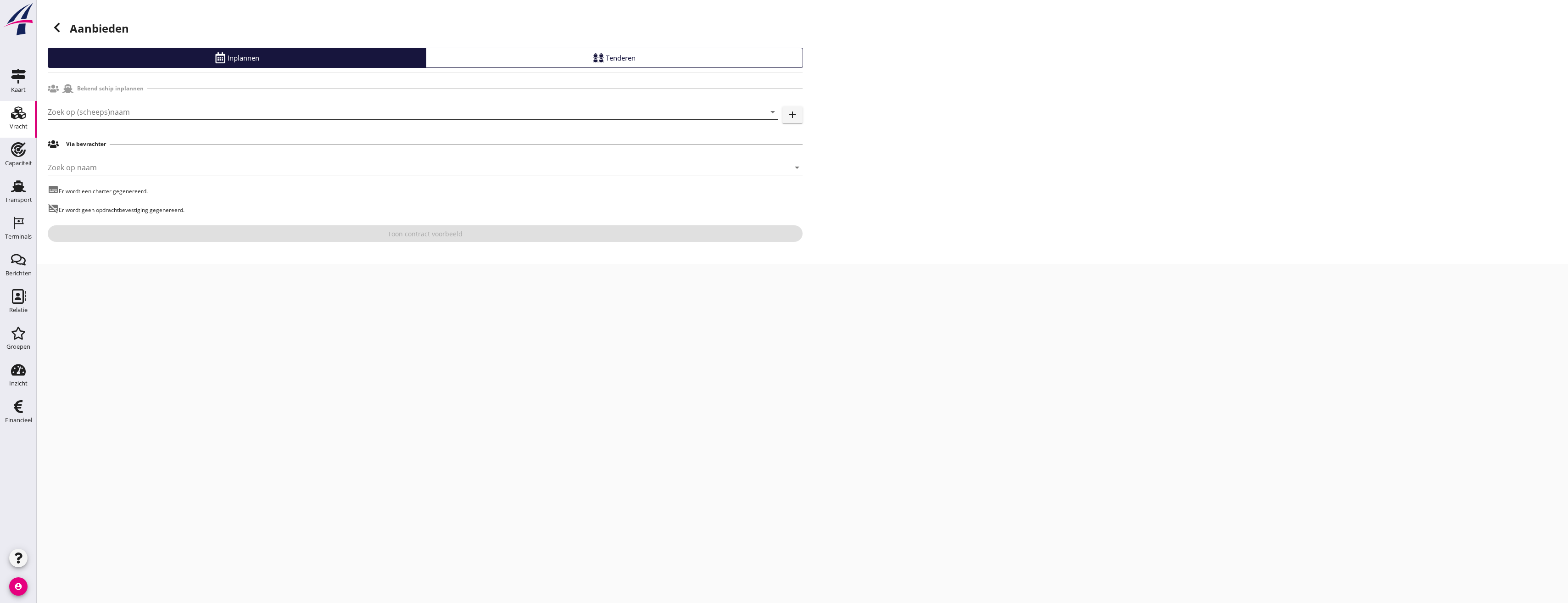
click at [139, 105] on input "Zoek op (scheeps)naam" at bounding box center [399, 111] width 704 height 14
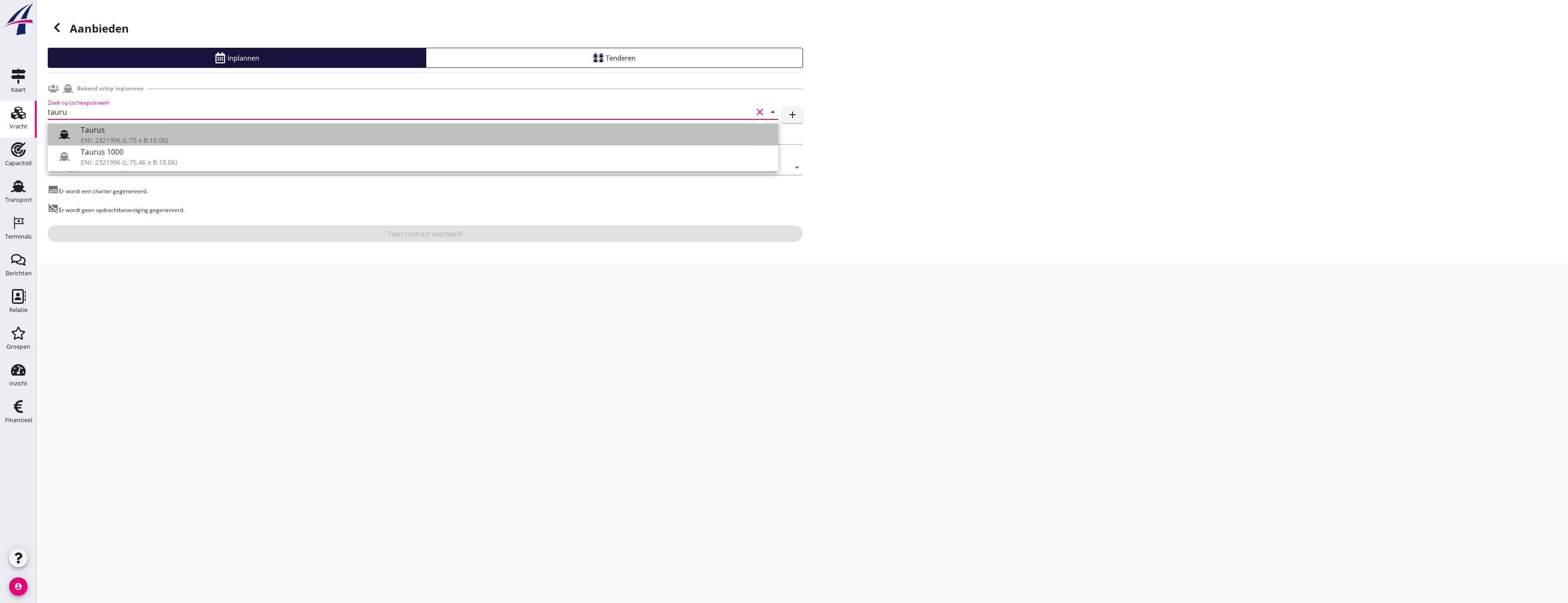
click at [62, 132] on use at bounding box center [64, 134] width 11 height 9
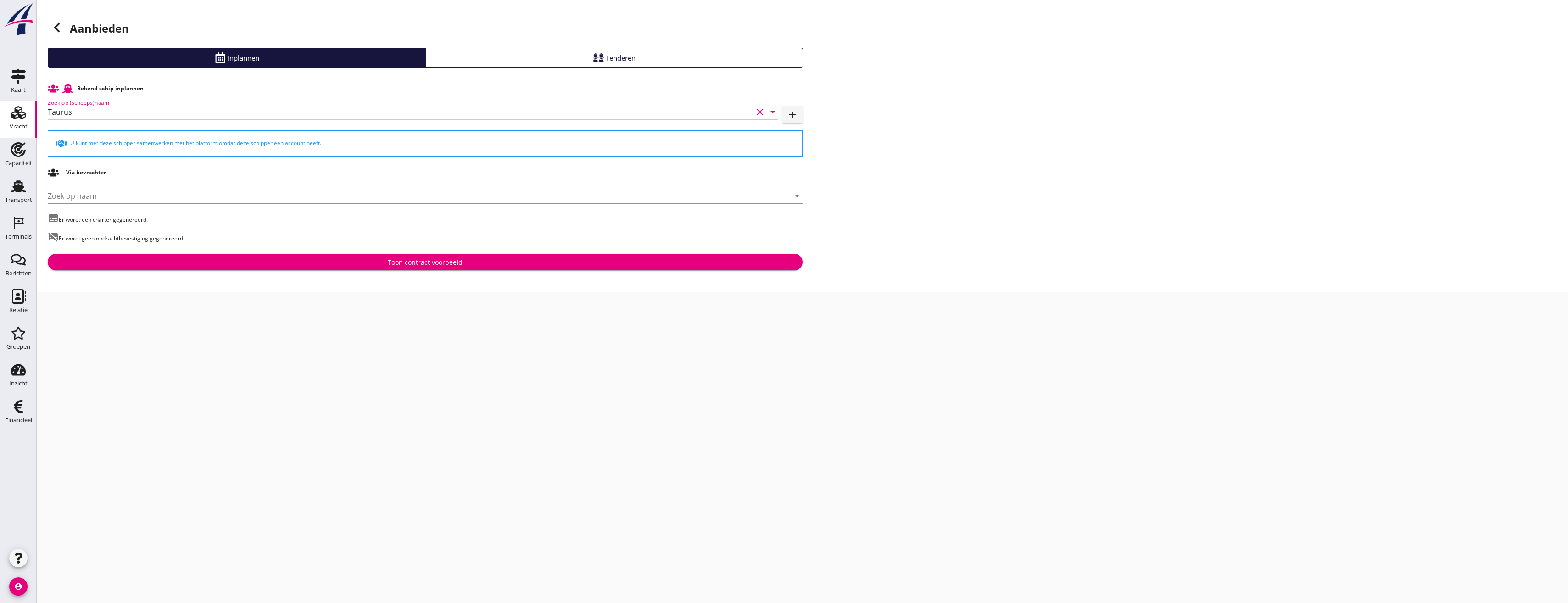
type input "Taurus"
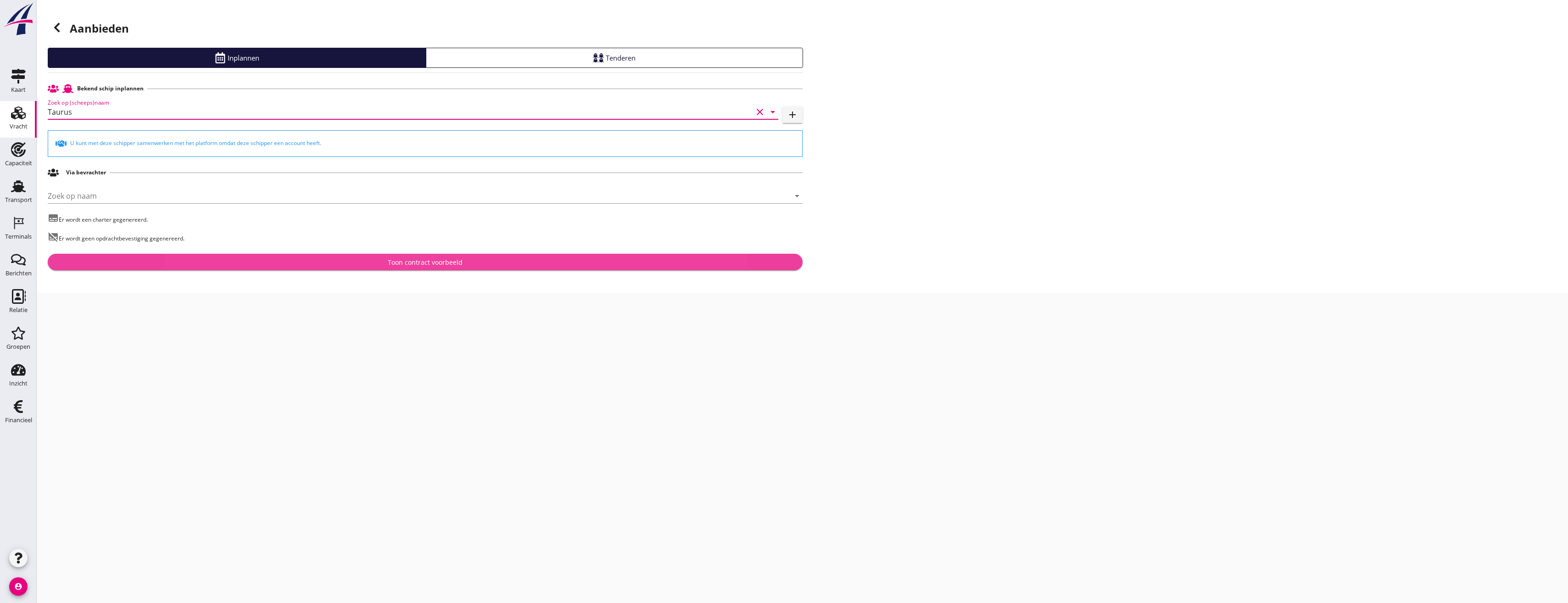
click at [216, 262] on div "Toon contract voorbeeld" at bounding box center [425, 263] width 740 height 9
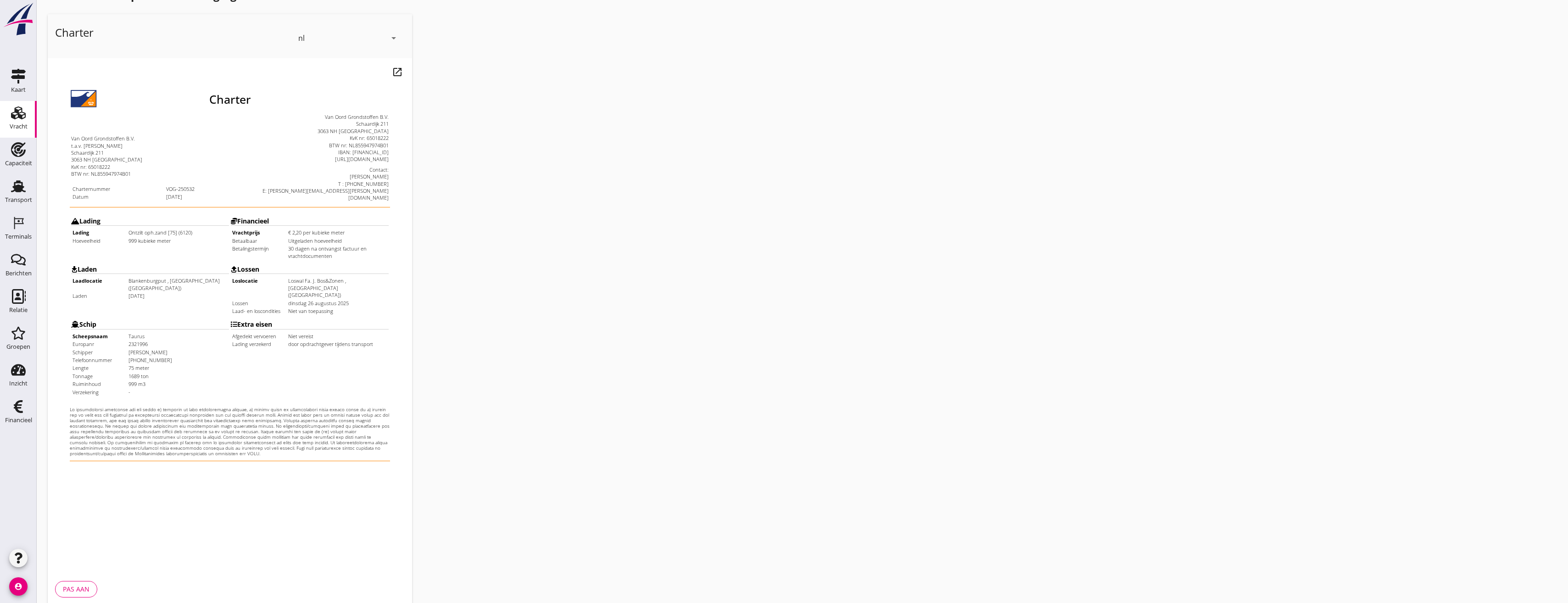
scroll to position [77, 0]
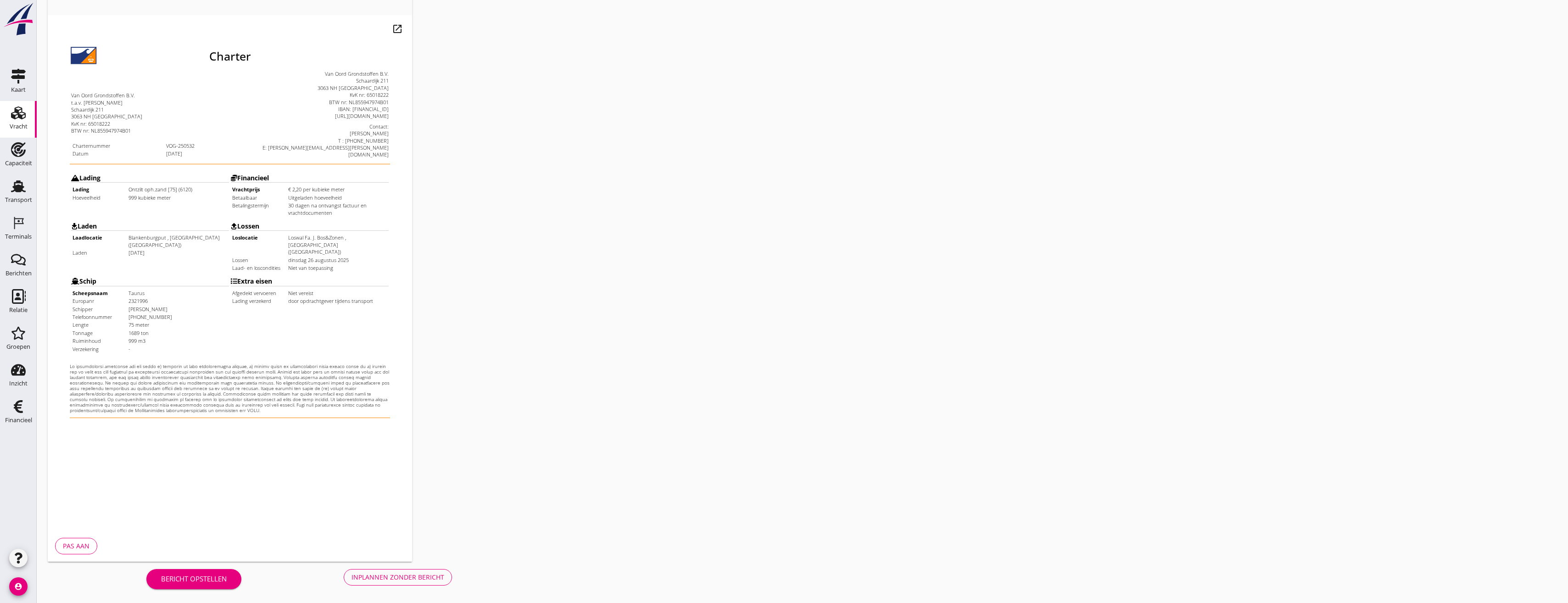
click at [378, 584] on button "Inplannen zonder bericht" at bounding box center [398, 576] width 108 height 16
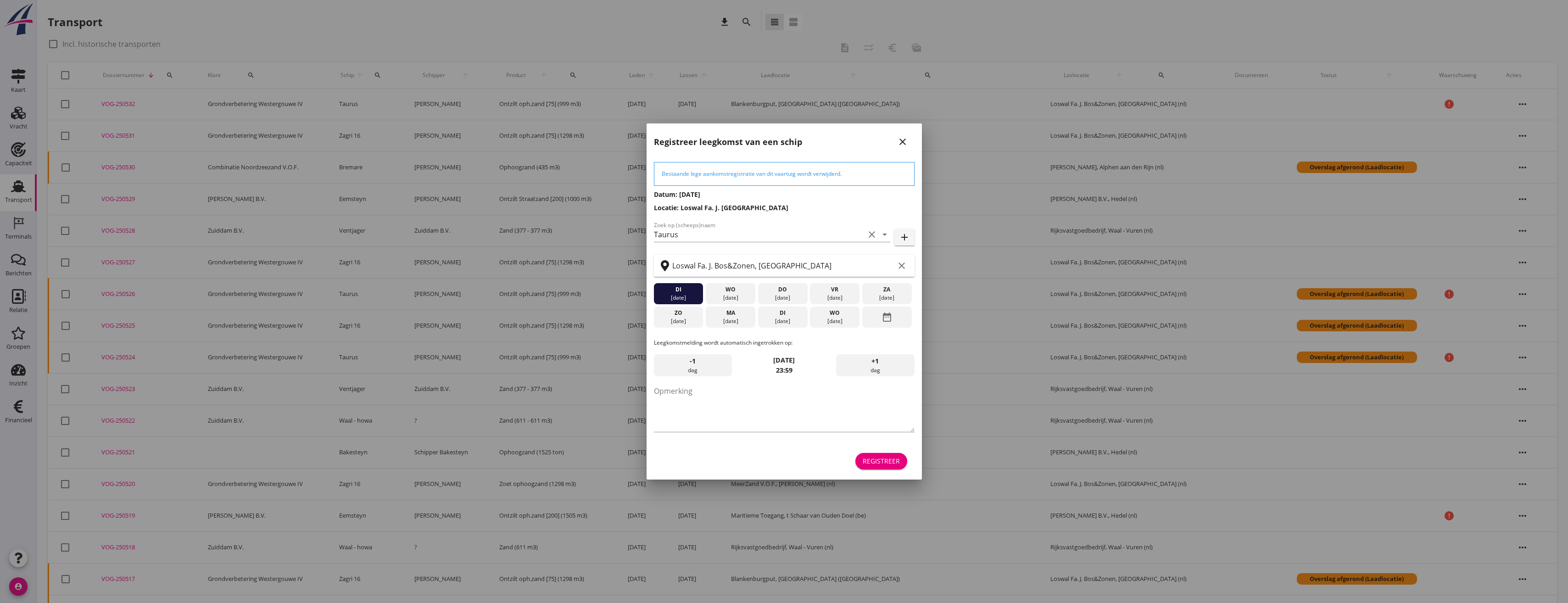
click at [887, 466] on button "Registreer" at bounding box center [881, 461] width 52 height 16
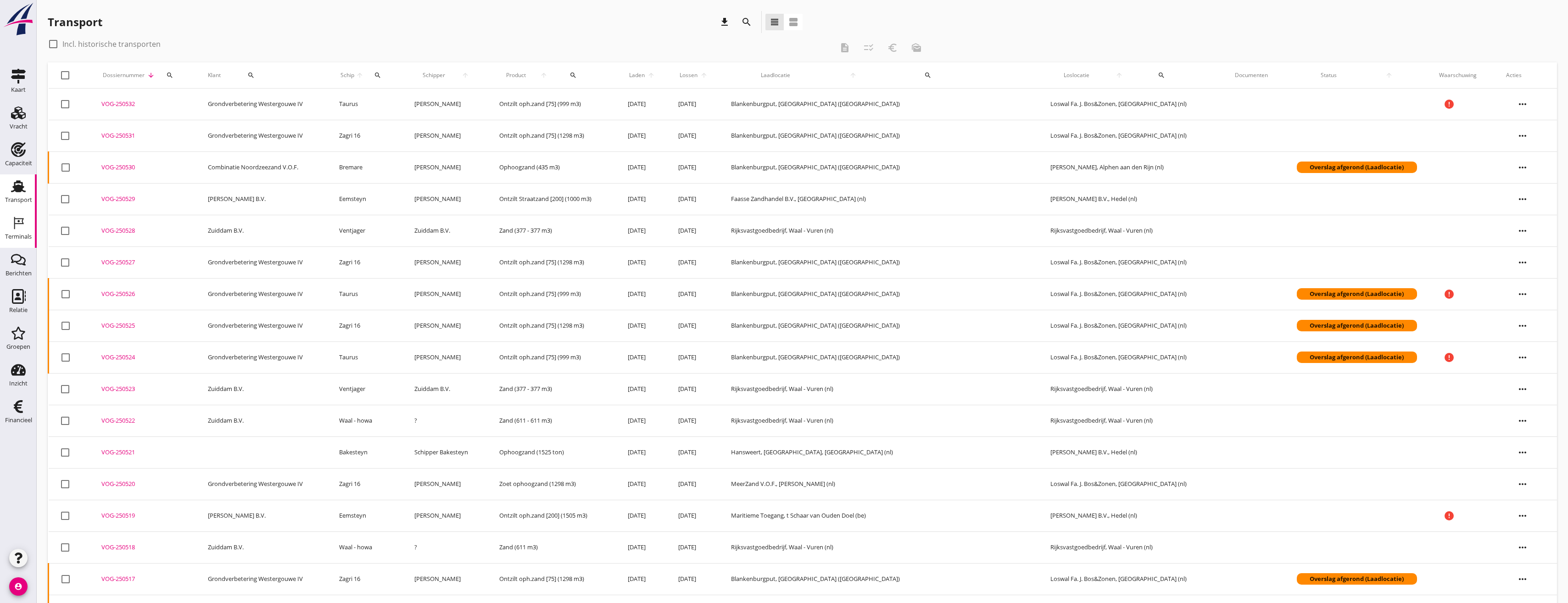
click at [15, 218] on use at bounding box center [19, 223] width 9 height 12
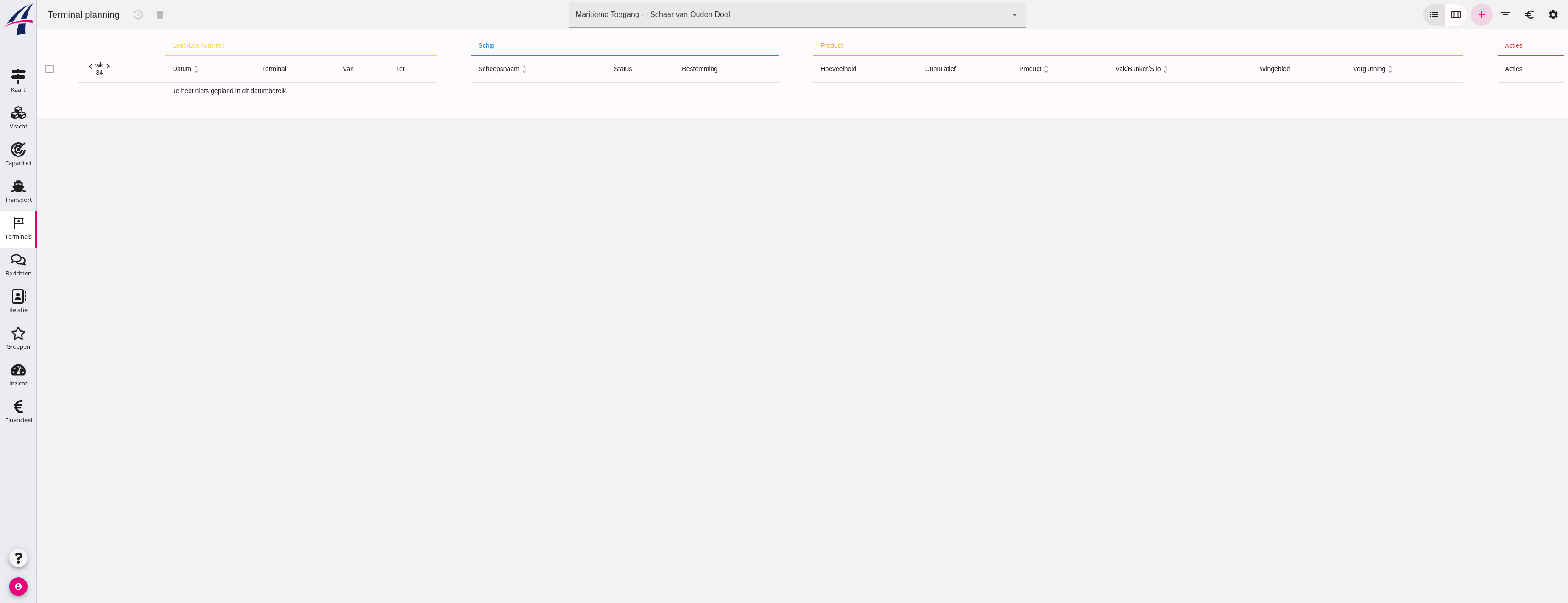
click div "Maritieme Toegang - t Schaar van Ouden Doel 453b08e2-5afb-49e8-a076-b9bc6000f457"
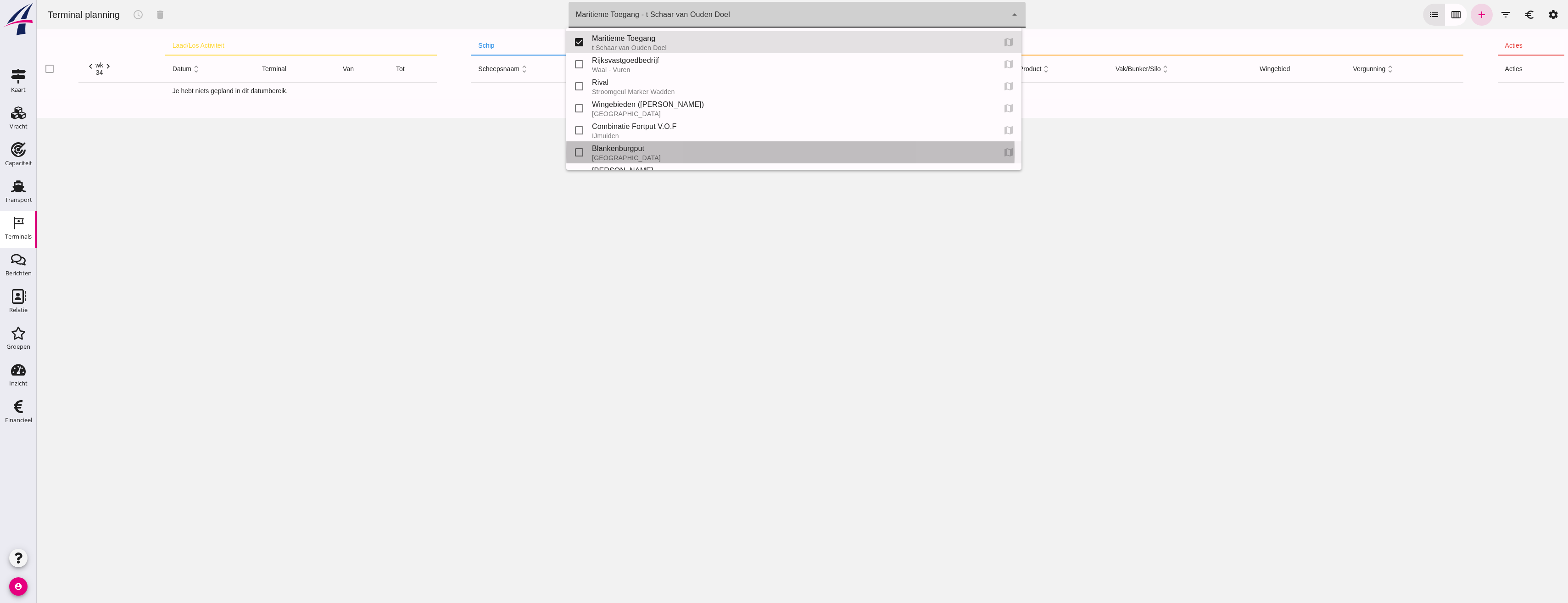
click at [631, 150] on div "Blankenburgput" at bounding box center [790, 149] width 396 height 11
type input "e6c78bfd-e3f1-4bb9-b01e-b37ce3668b52"
checkbox input "false"
checkbox input "true"
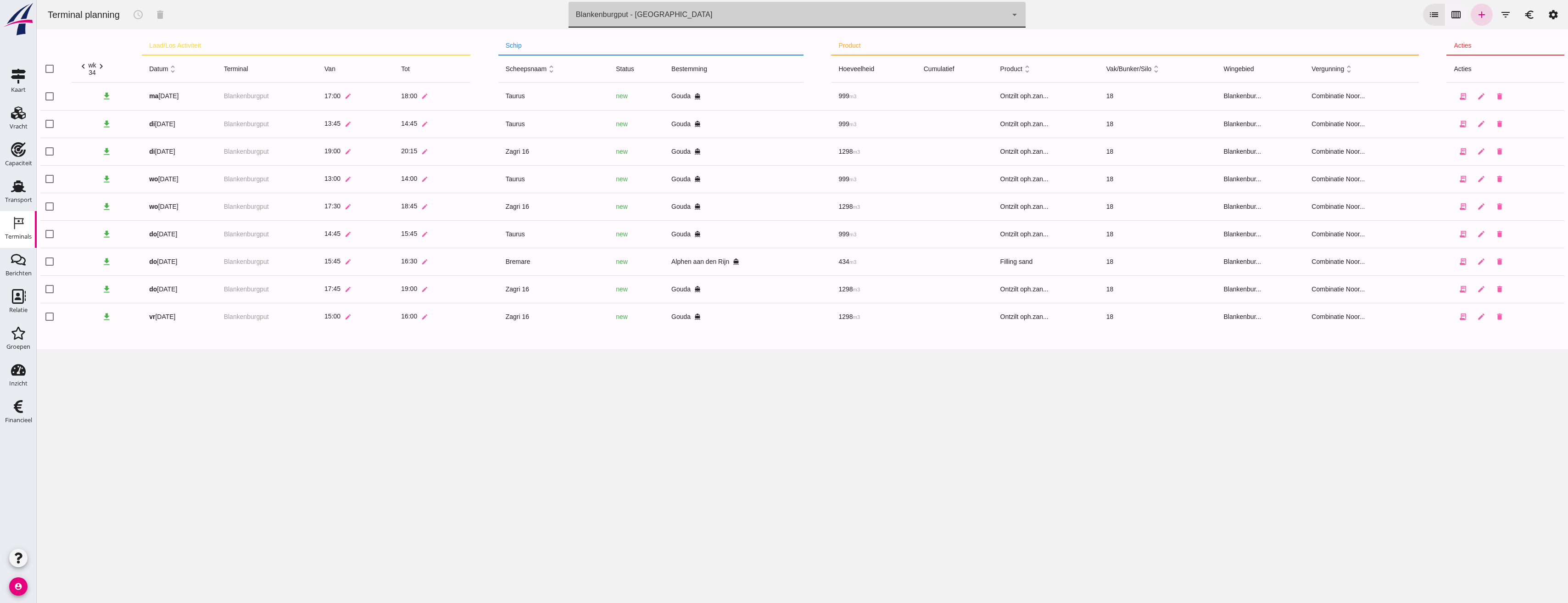
click at [1451, 18] on icon "calendar_view_week" at bounding box center [1456, 15] width 11 height 11
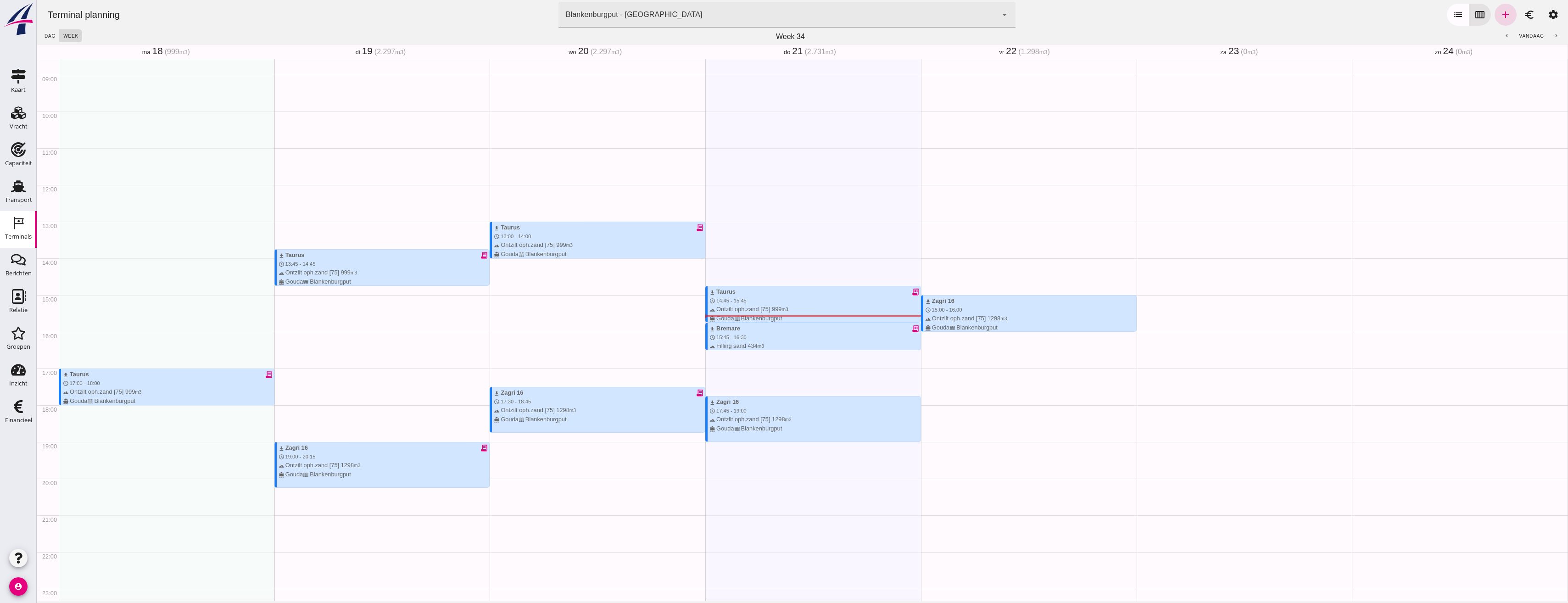
scroll to position [338, 0]
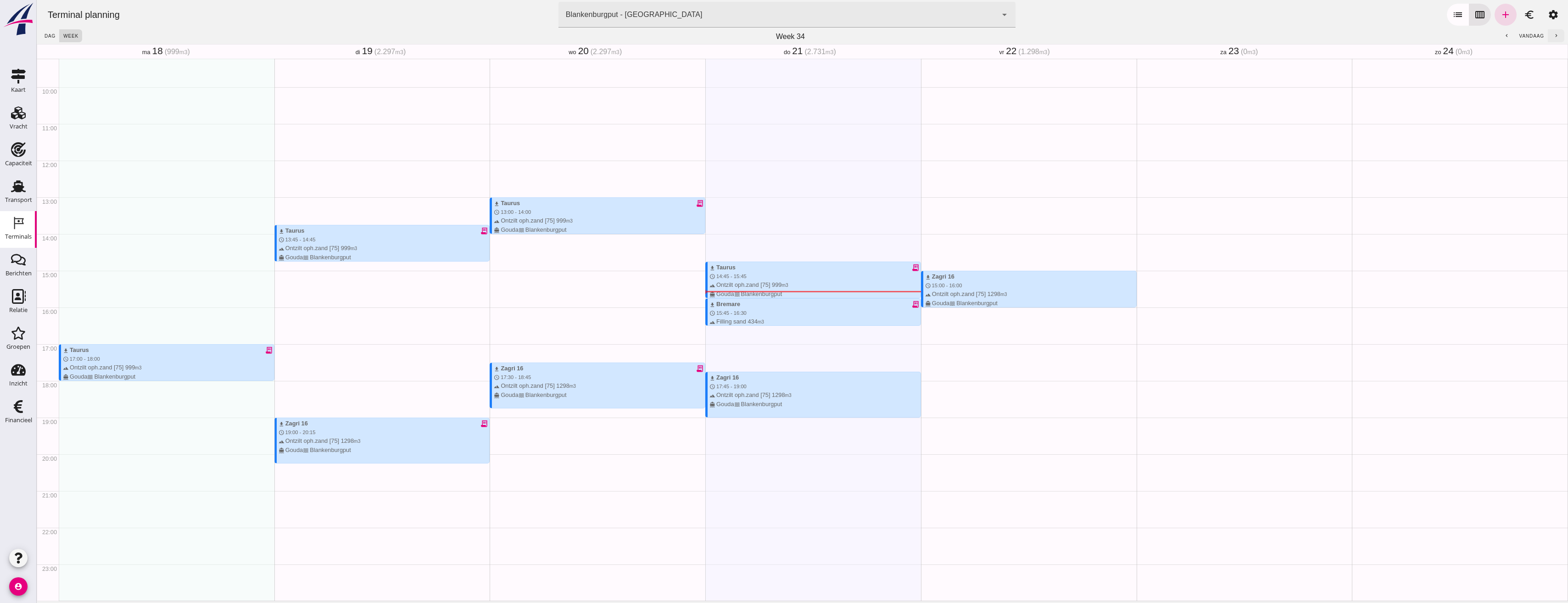
click icon "chevron_right"
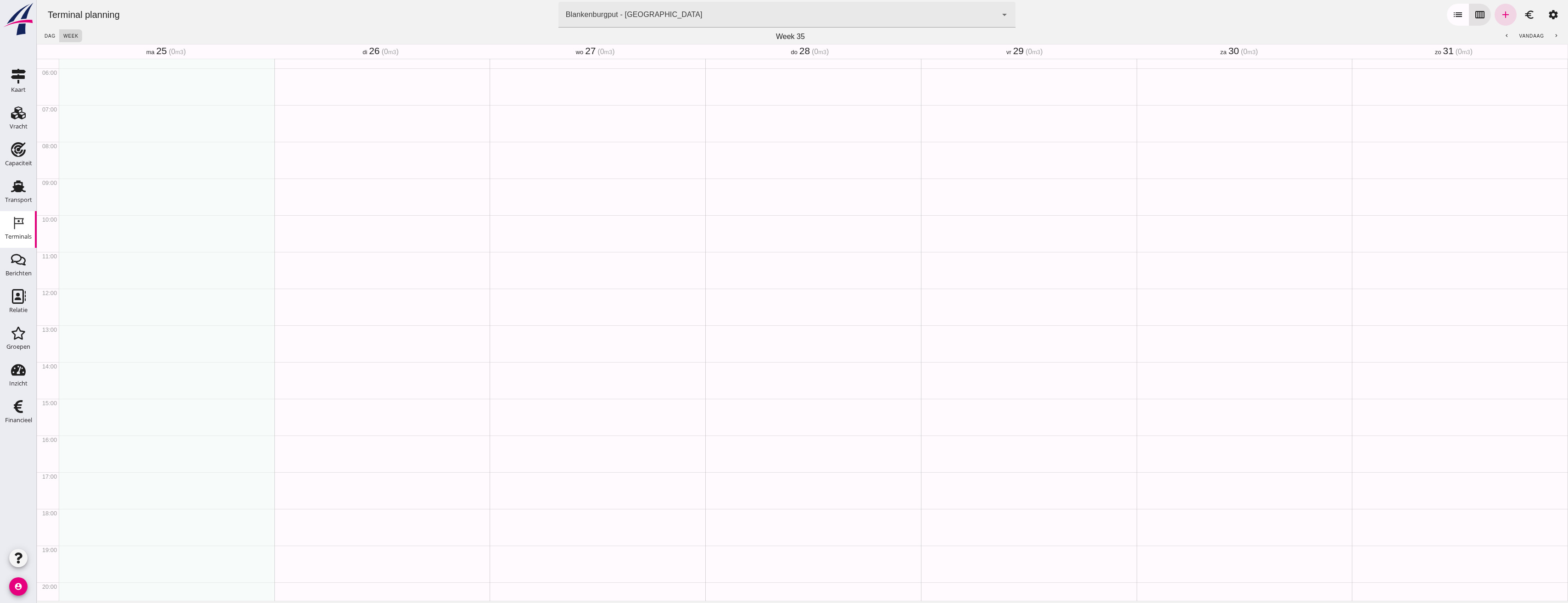
scroll to position [201, 0]
drag, startPoint x: 75, startPoint y: 118, endPoint x: 112, endPoint y: 149, distance: 48.3
click at [112, 149] on div "schedule 7:00 - 8:00" at bounding box center [166, 298] width 215 height 881
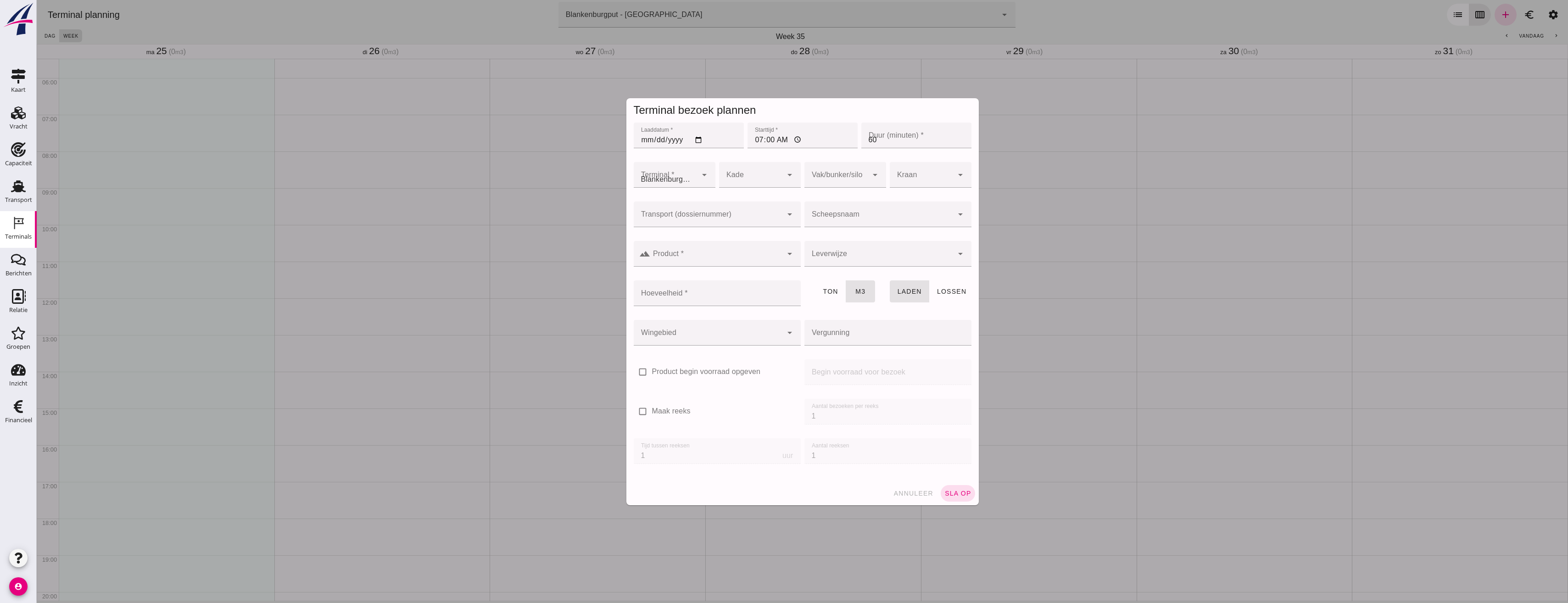
type input "Combinatie Noordzeezand V.O.F."
click input "Transport (dossiernummer)"
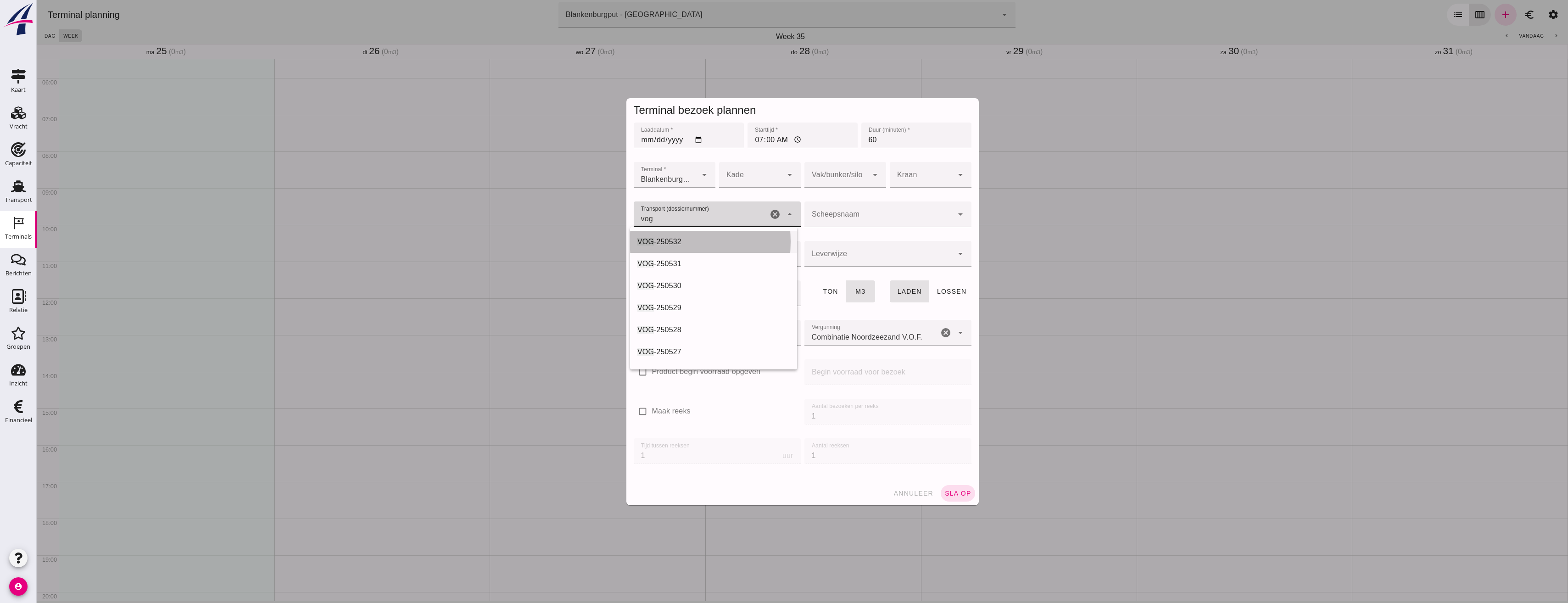
click span "-250532"
type input "VOG-250532"
type input "franco_on_shore"
type input "999"
type input "VOG-250532"
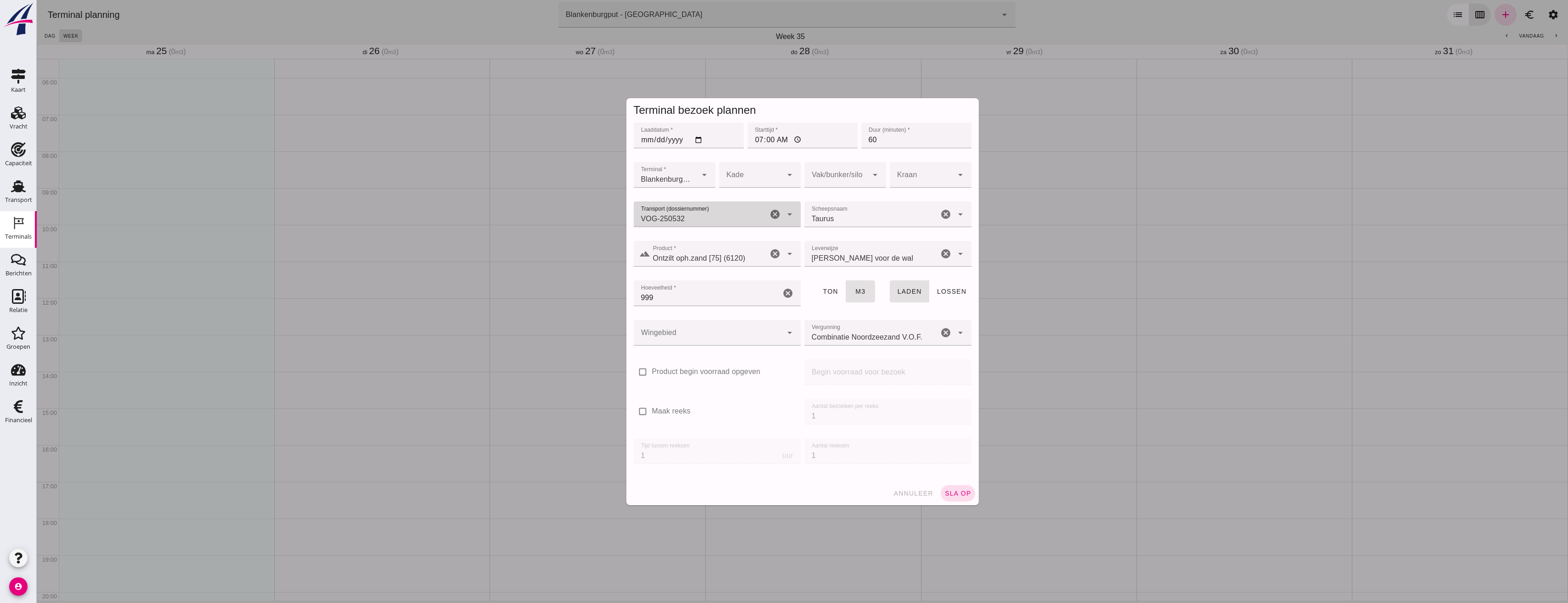
click div
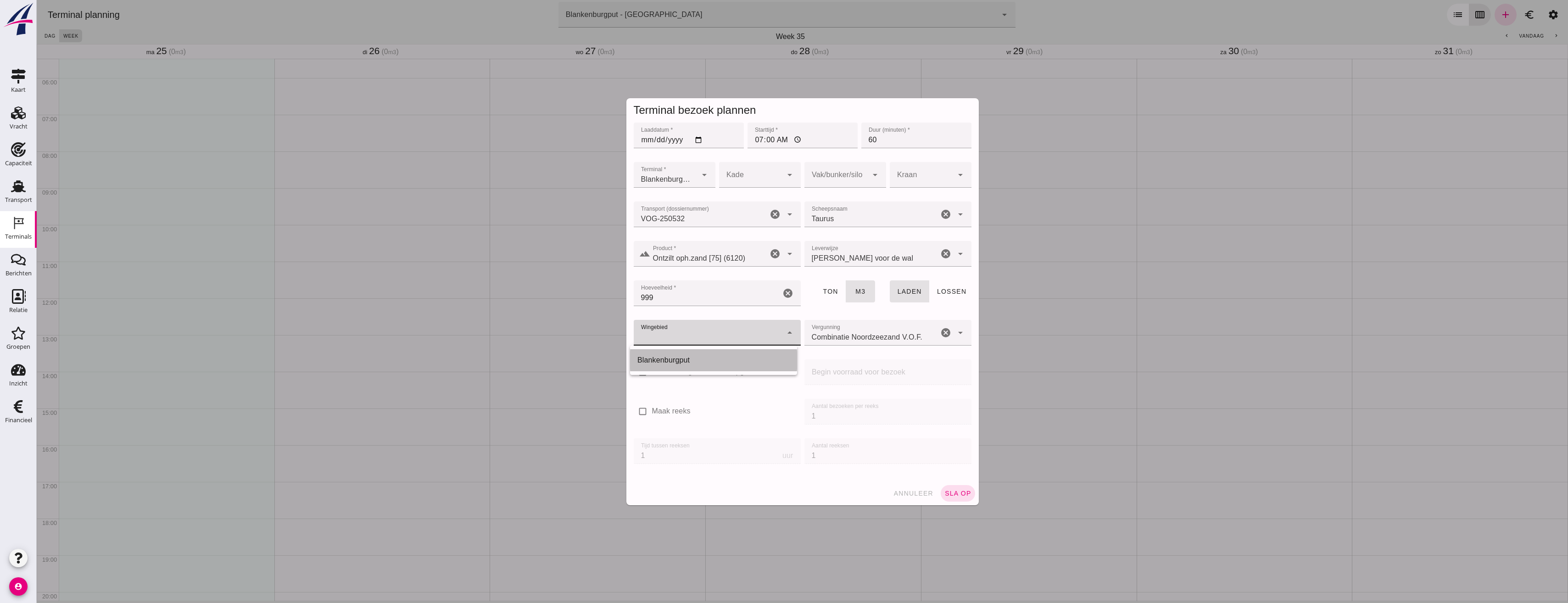
click at [686, 365] on div "Blankenburgput" at bounding box center [713, 360] width 153 height 11
type input "333"
click at [830, 192] on div at bounding box center [845, 194] width 67 height 7
click div
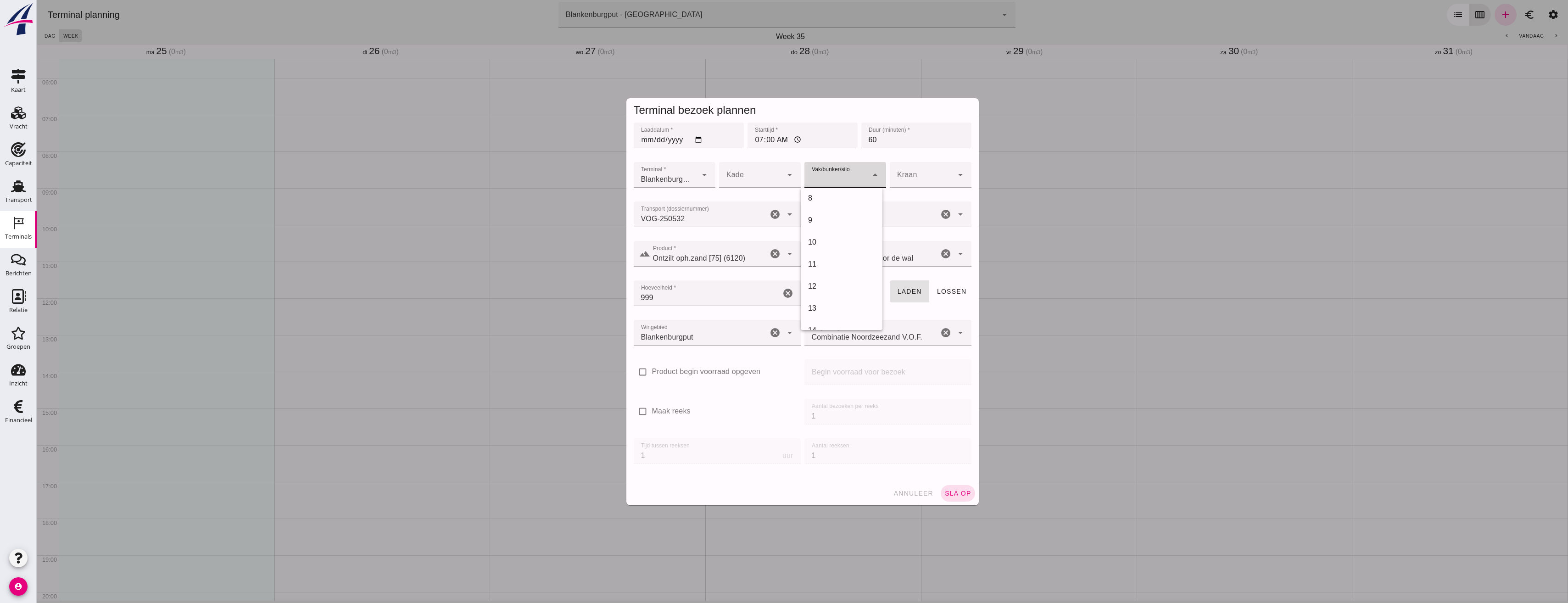
scroll to position [275, 0]
click at [826, 302] on div "18" at bounding box center [841, 302] width 67 height 11
type input "366"
click span "sla op"
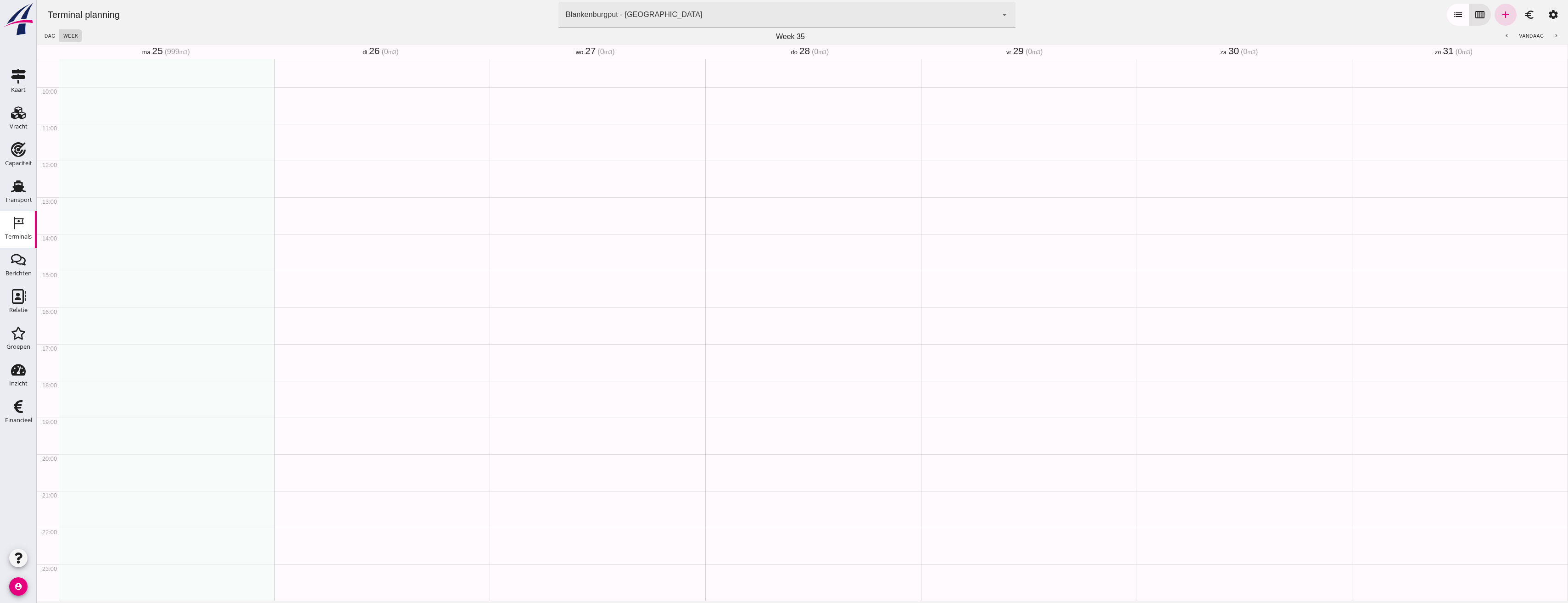
scroll to position [0, 0]
